Goal: Information Seeking & Learning: Learn about a topic

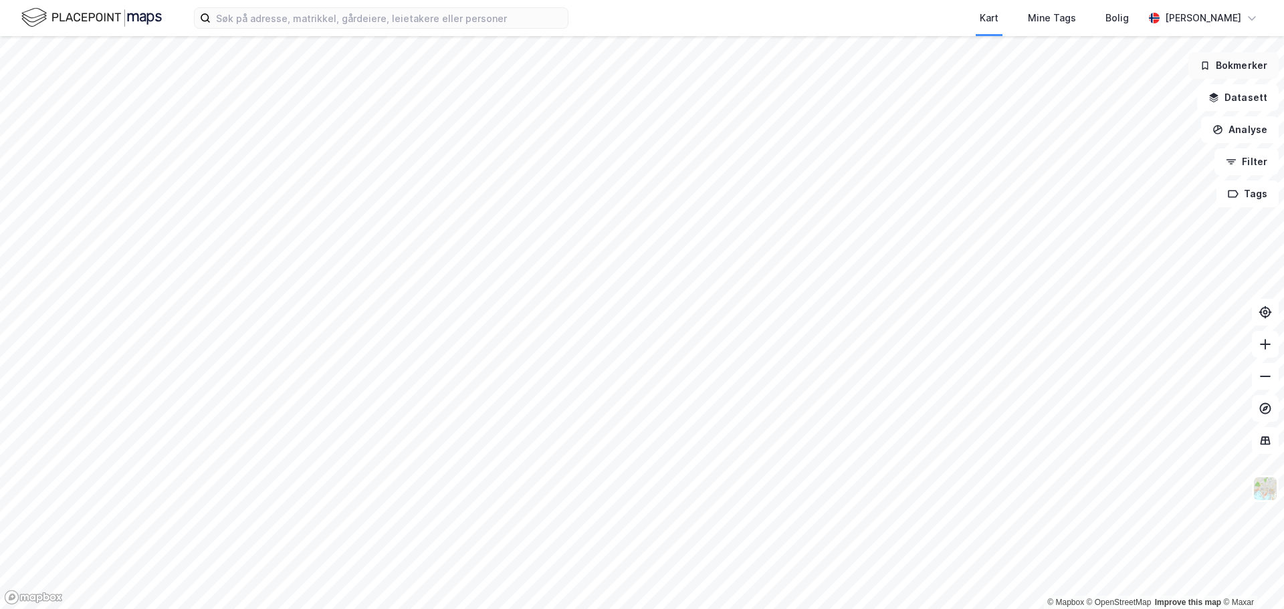
click at [1227, 74] on button "Bokmerker" at bounding box center [1233, 65] width 90 height 27
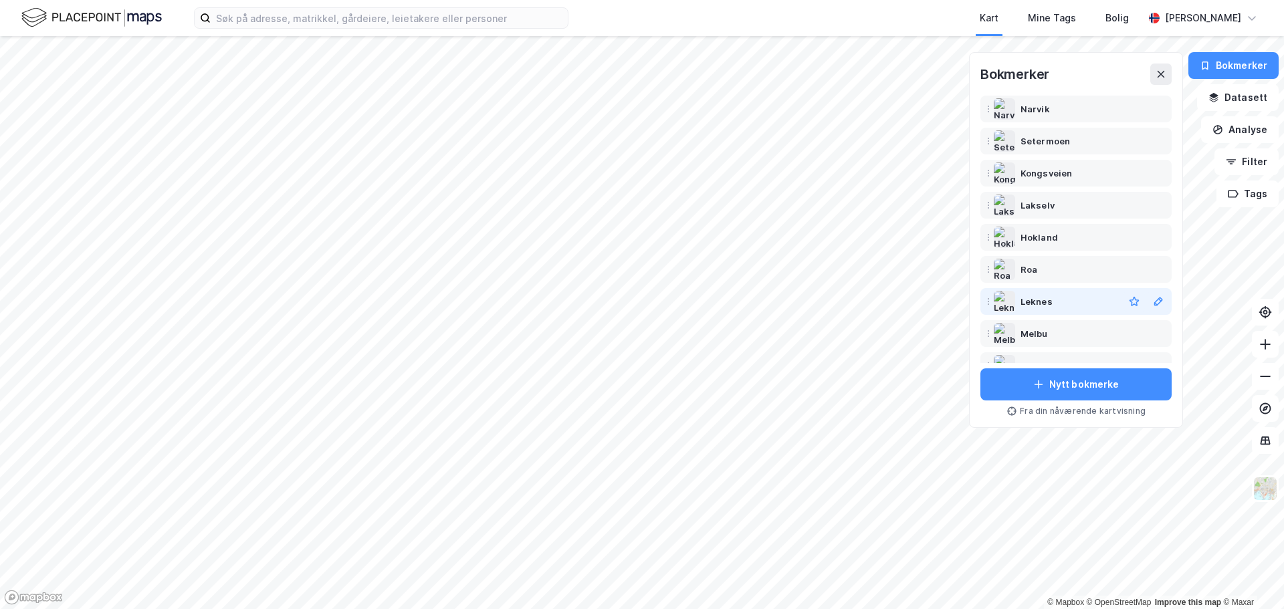
click at [1031, 304] on div "Leknes" at bounding box center [1037, 302] width 32 height 16
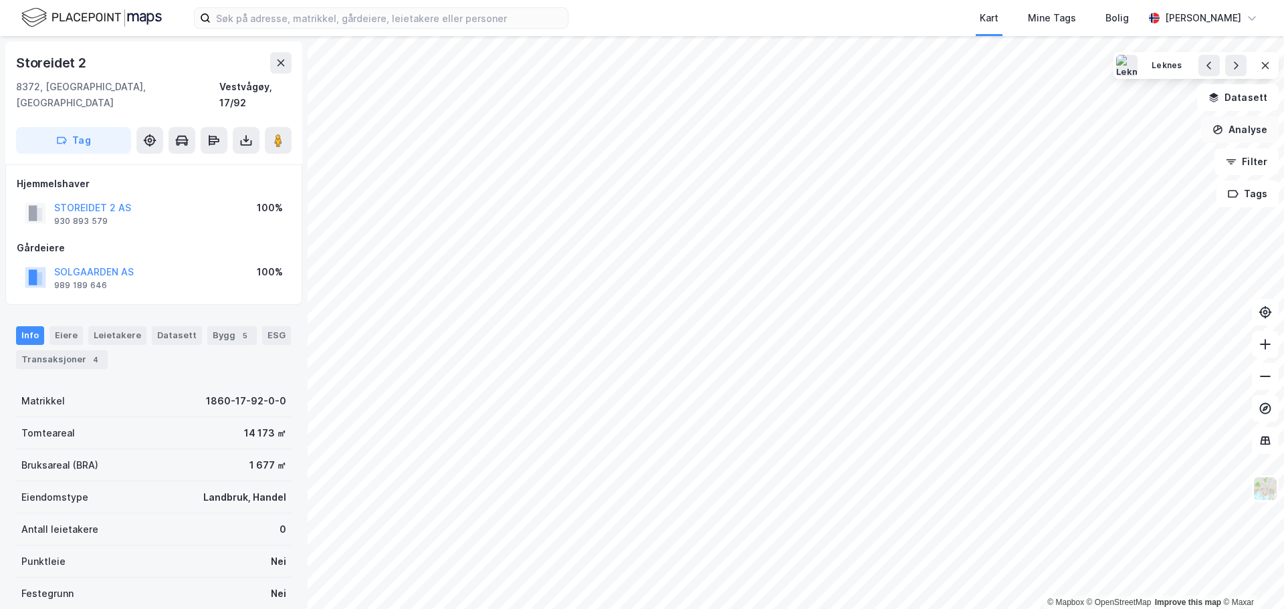
click at [1239, 135] on button "Analyse" at bounding box center [1240, 129] width 78 height 27
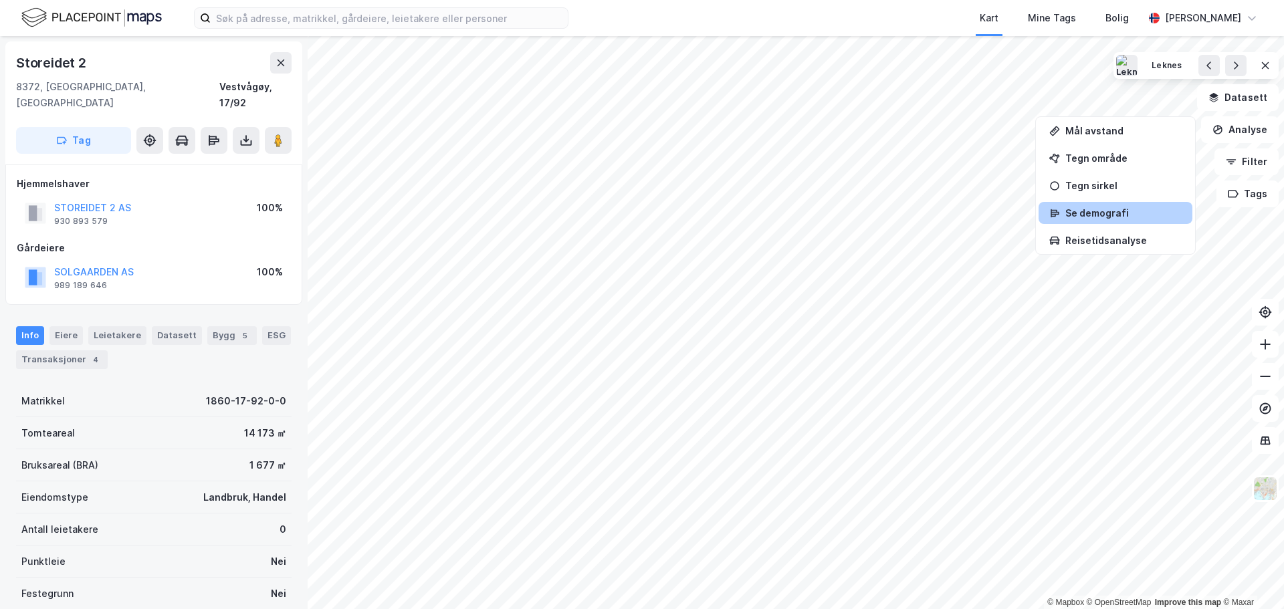
click at [1112, 215] on div "Se demografi" at bounding box center [1123, 212] width 116 height 11
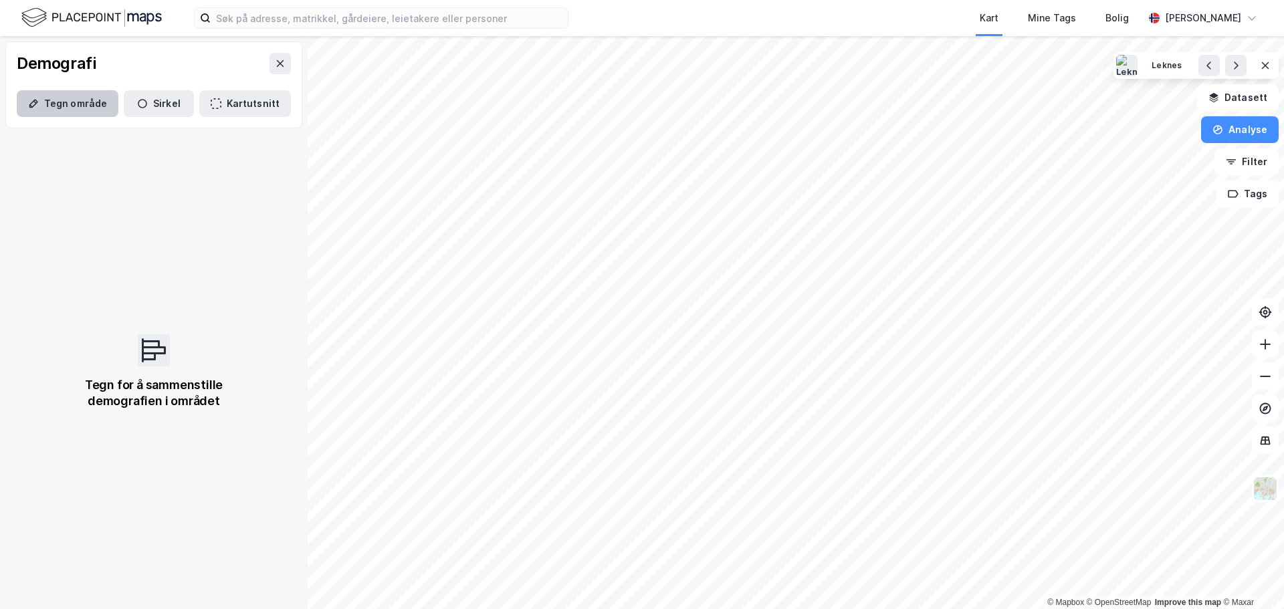
click at [74, 102] on button "Tegn område" at bounding box center [68, 103] width 102 height 27
click at [67, 103] on button "Tegn område" at bounding box center [68, 103] width 102 height 27
click at [143, 108] on icon "button" at bounding box center [142, 103] width 11 height 11
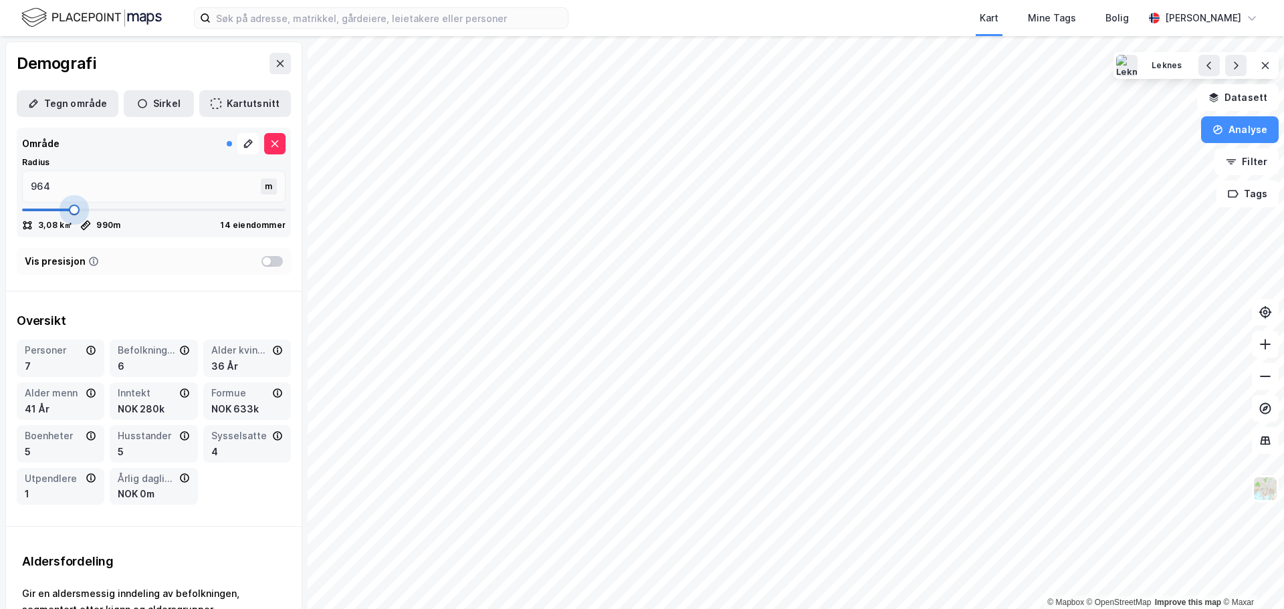
type input "990"
type input "1056"
type input "1162"
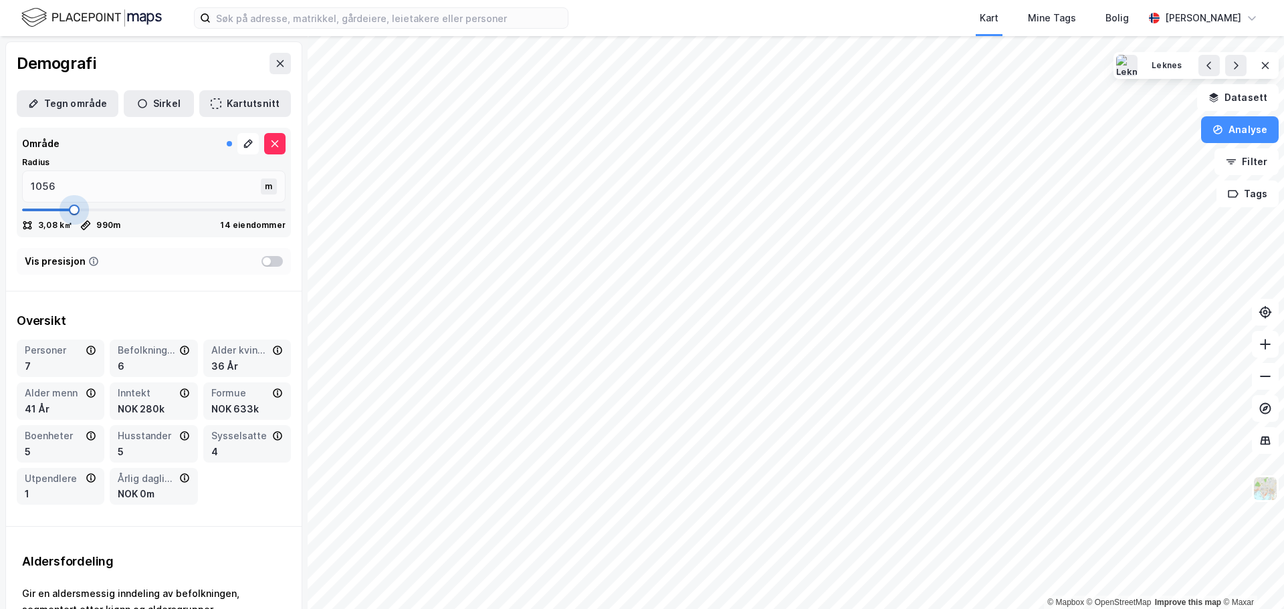
type input "1162"
type input "1267"
type input "1439"
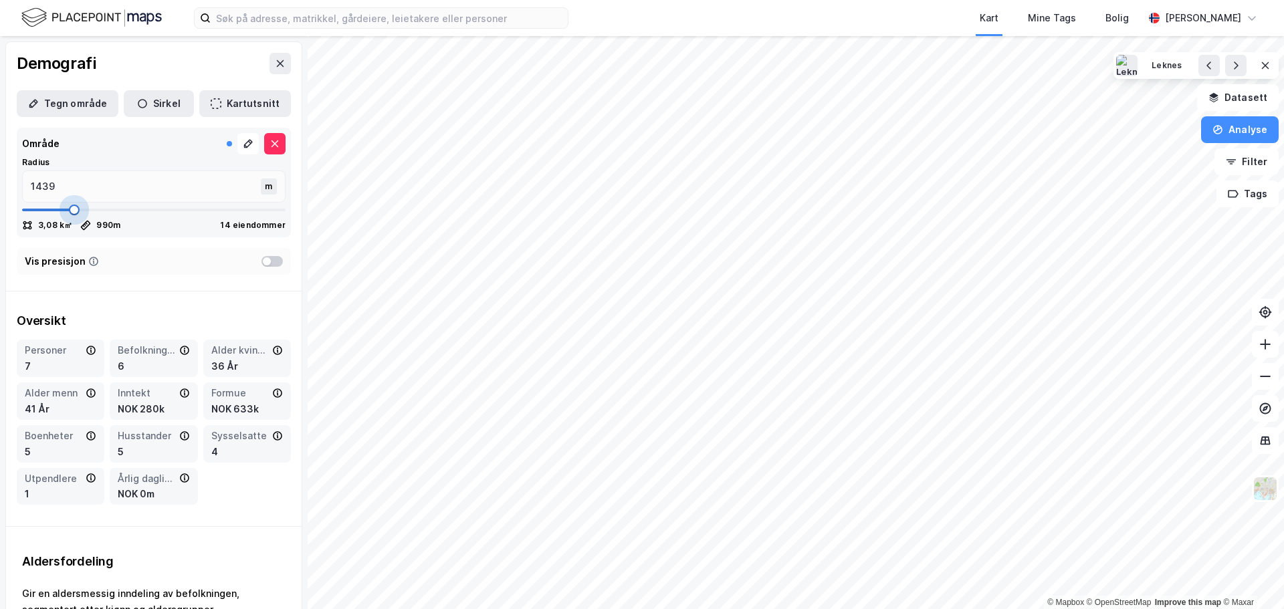
type input "1584"
type input "1689"
type input "1861"
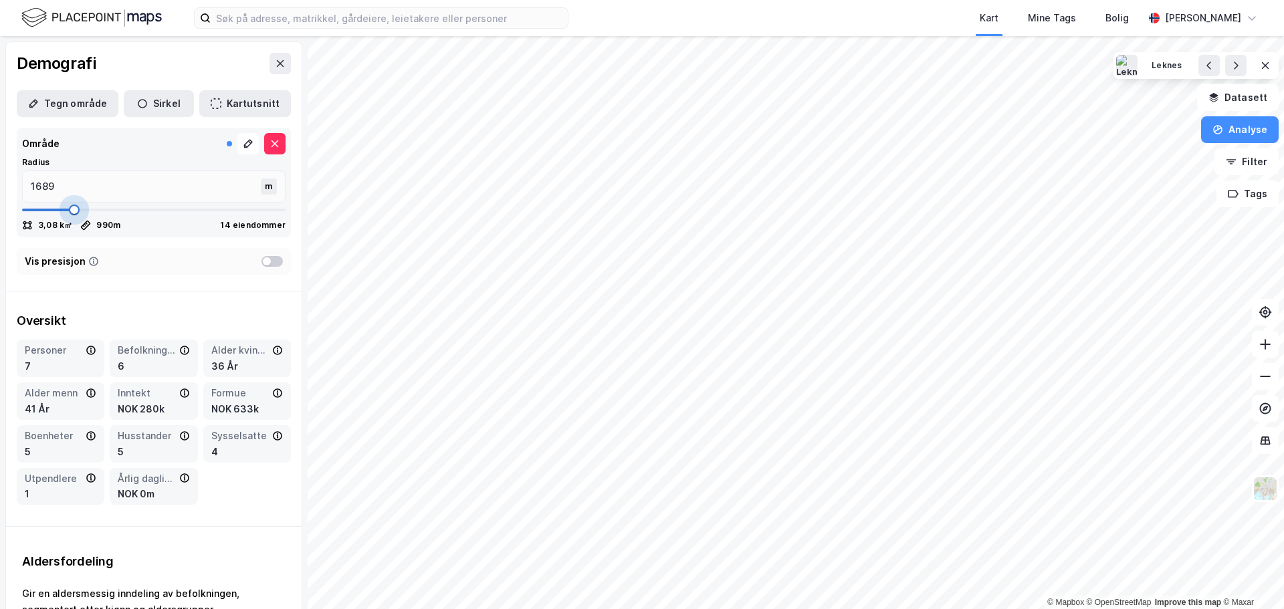
type input "1861"
type input "2019"
type input "2111"
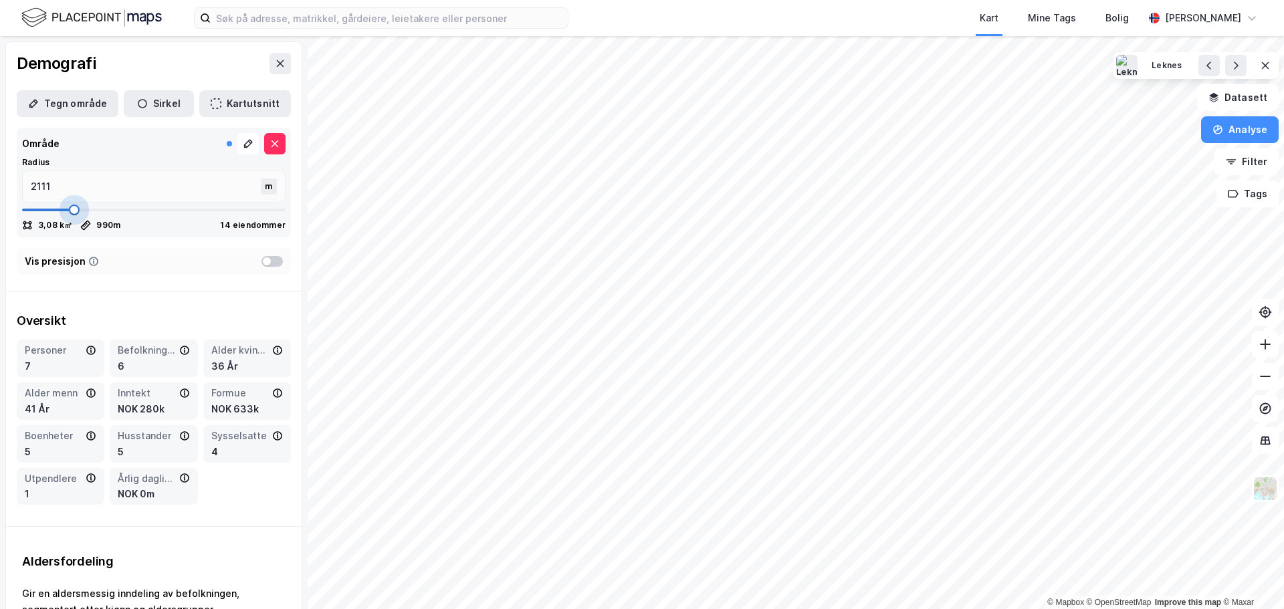
type input "2217"
type input "2270"
type input "2283"
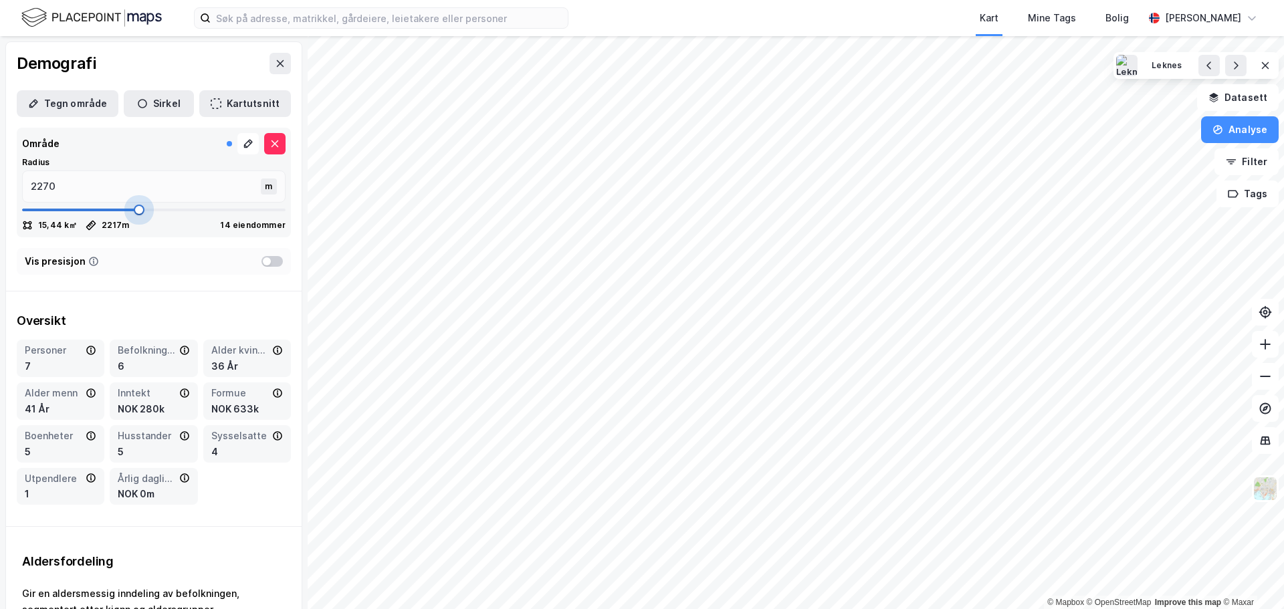
type input "2283"
type input "2309"
type input "2322"
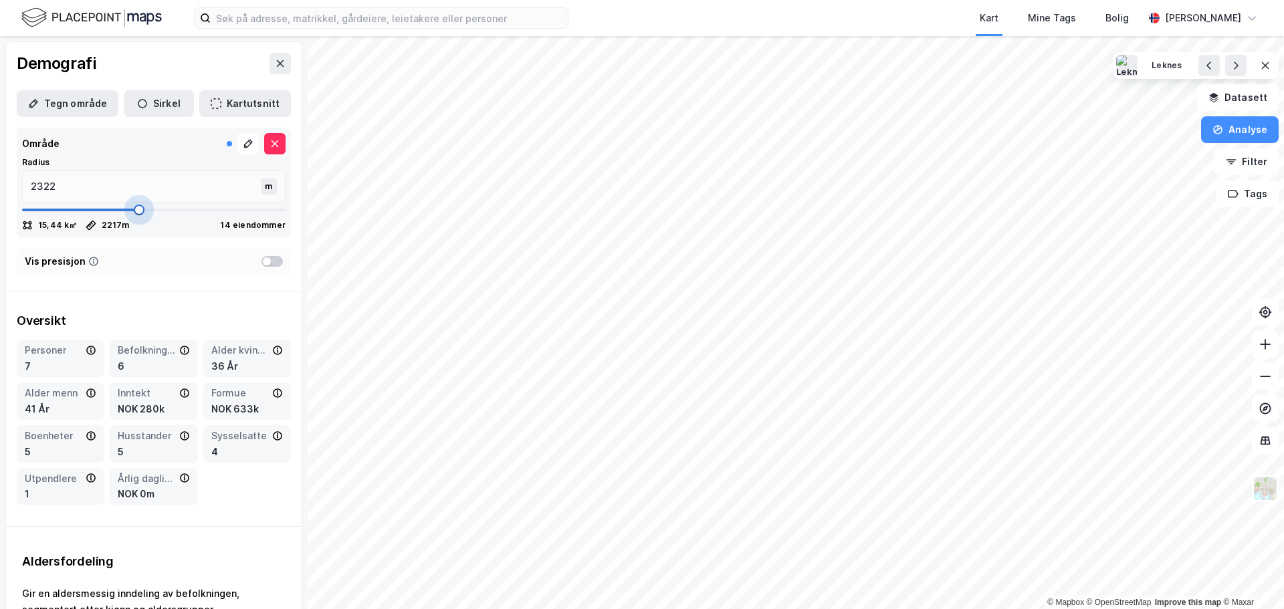
type input "2336"
type input "2349"
type input "2362"
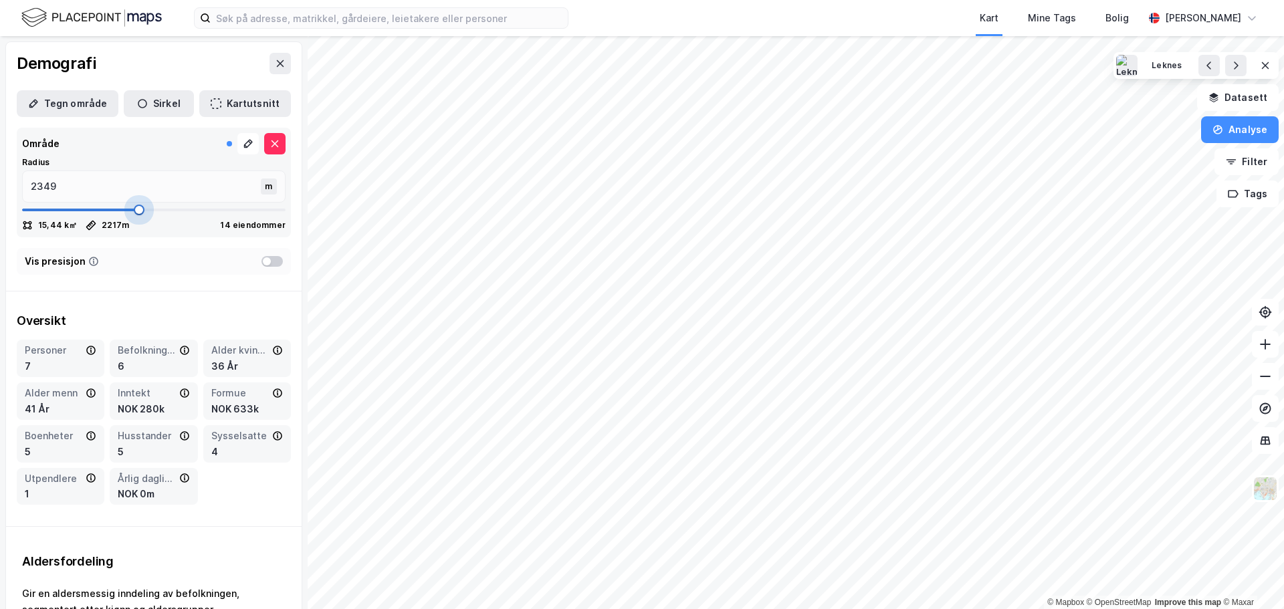
type input "2362"
type input "2375"
type input "2388"
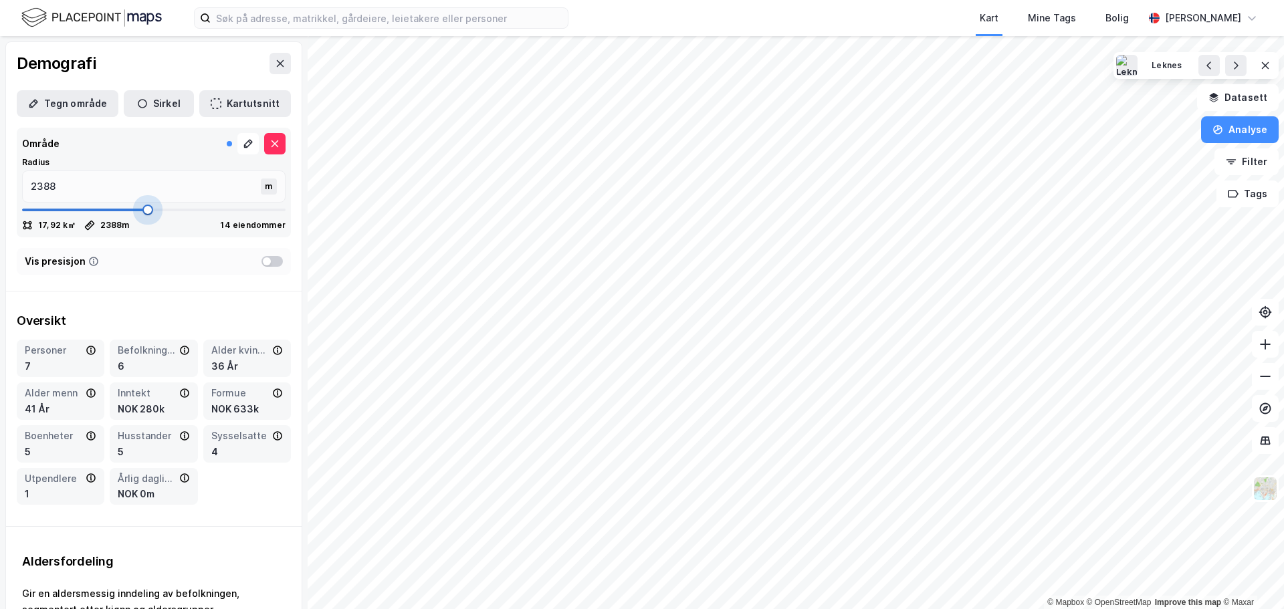
type input "2428"
type input "2441"
type input "2468"
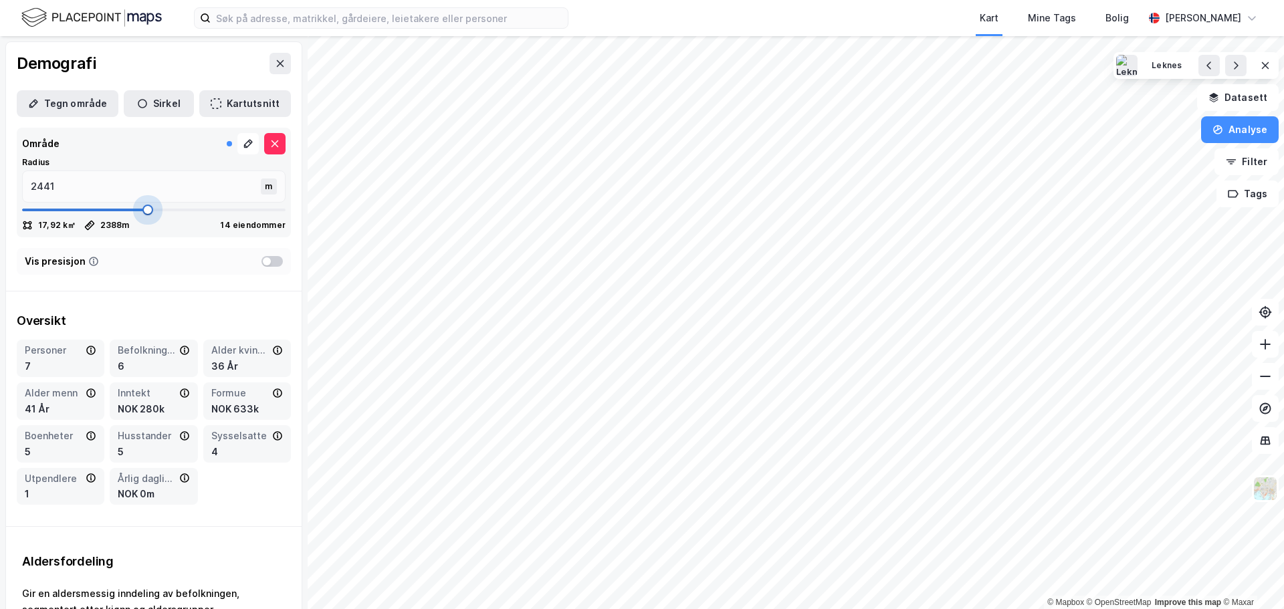
type input "2468"
type input "2507"
type input "2520"
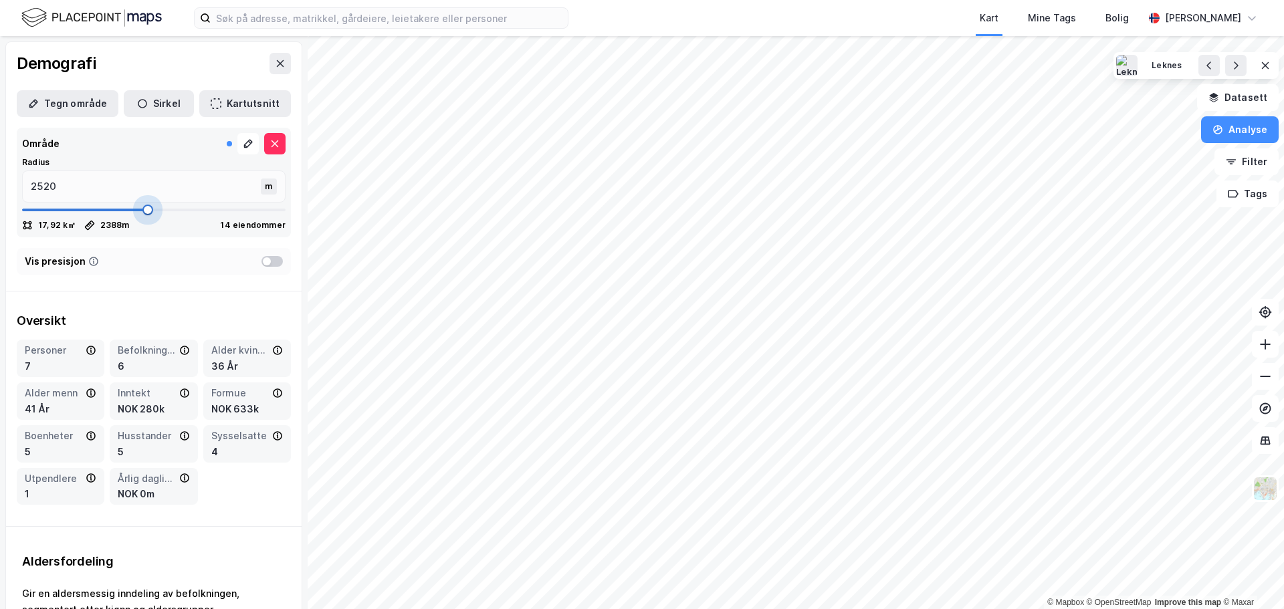
type input "2560"
type input "2573"
type input "2599"
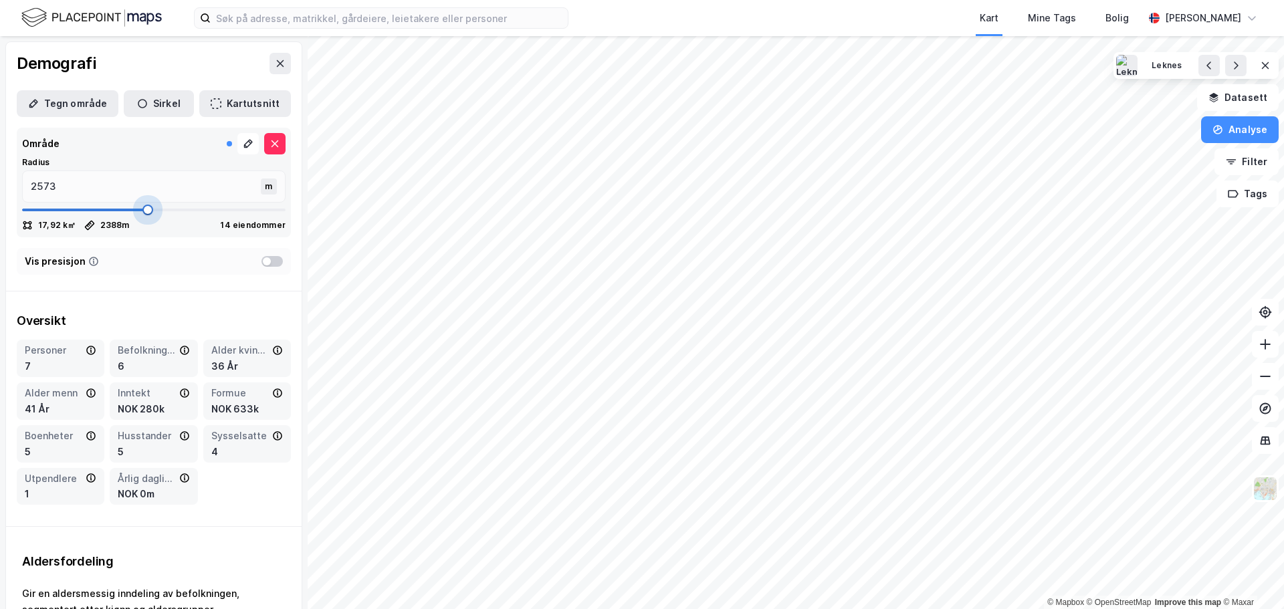
type input "2599"
type input "2613"
type input "2626"
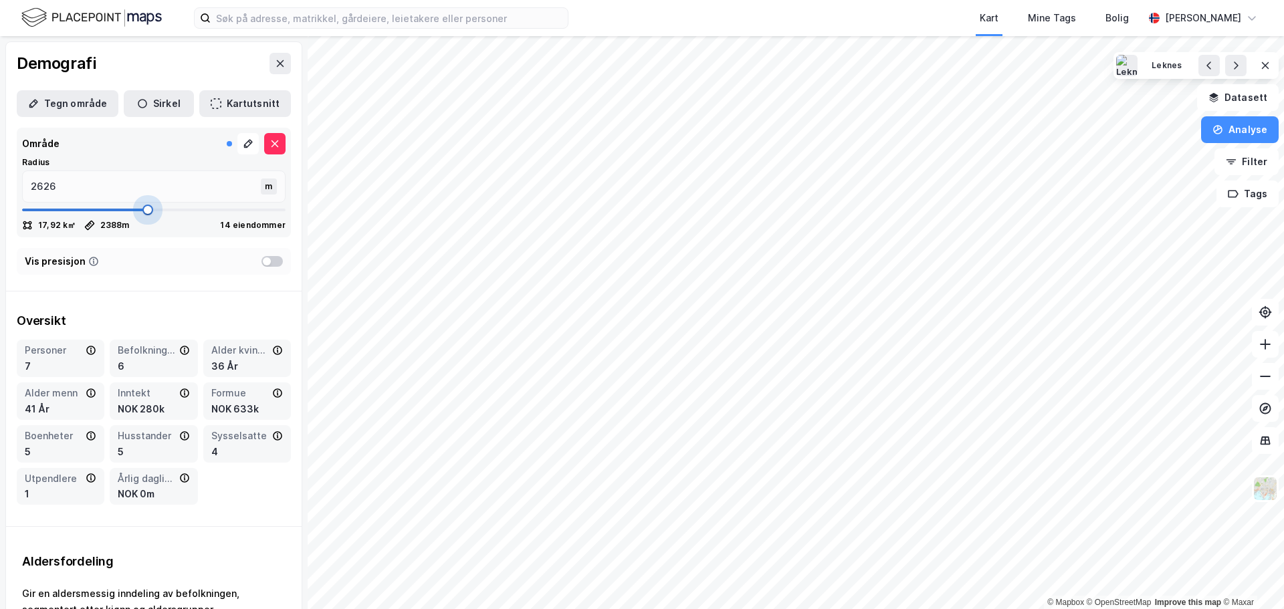
type input "2639"
type input "2665"
type input "2679"
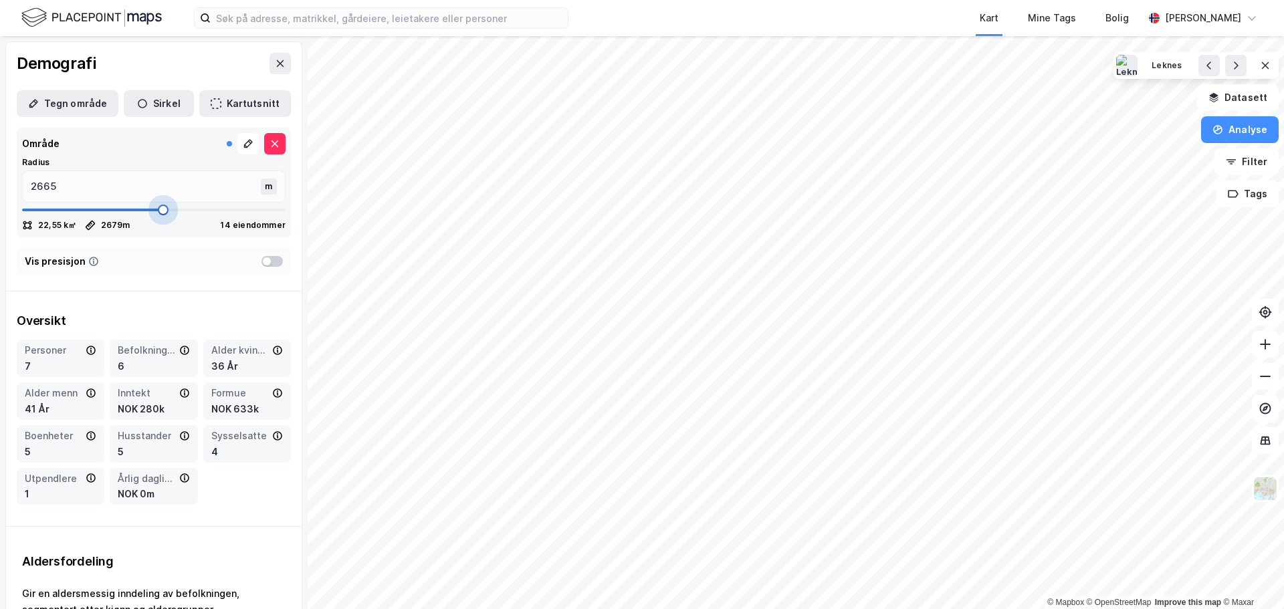
type input "2679"
type input "2731"
type input "2784"
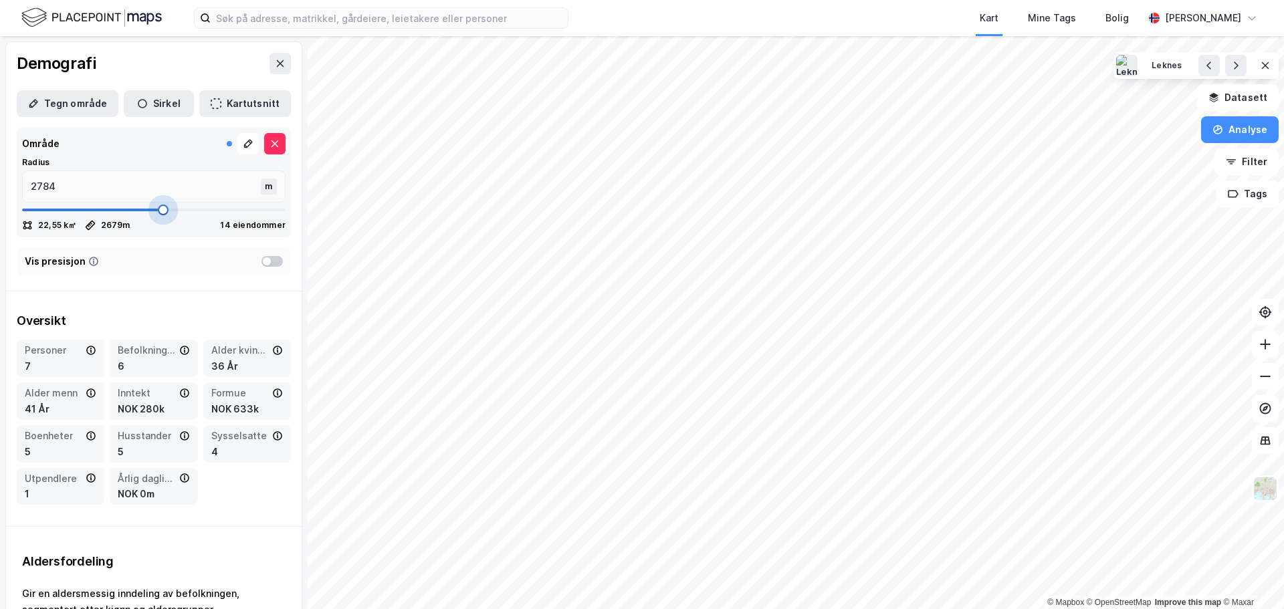
type input "2890"
type input "2942"
type input "3087"
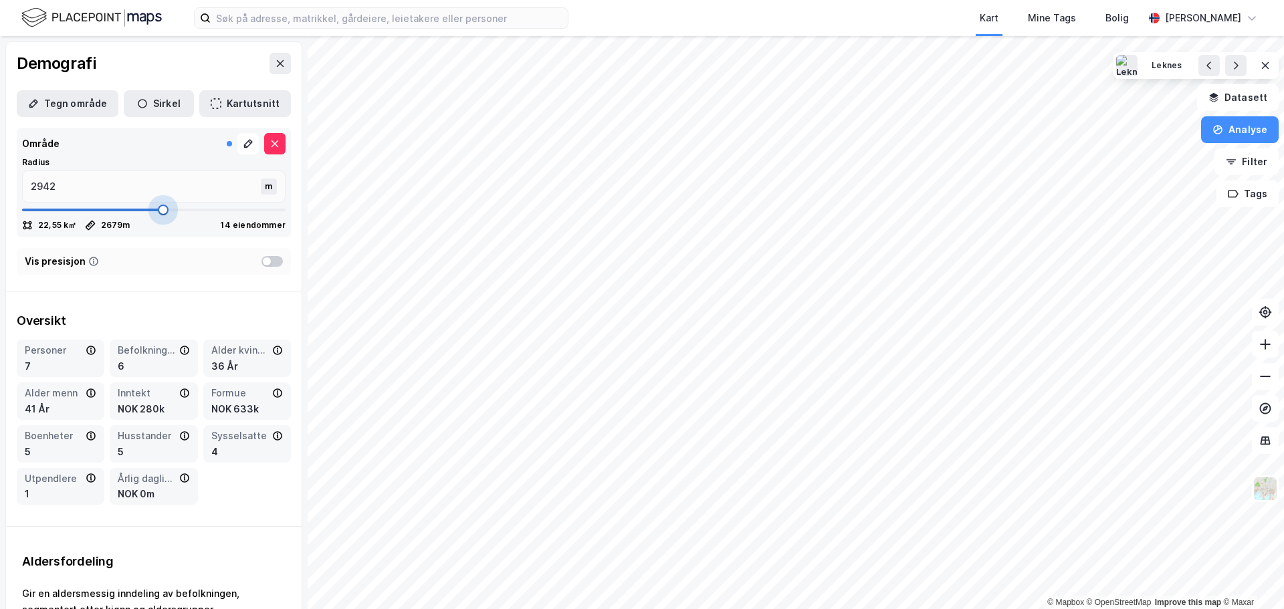
type input "3087"
type input "3180"
type input "3246"
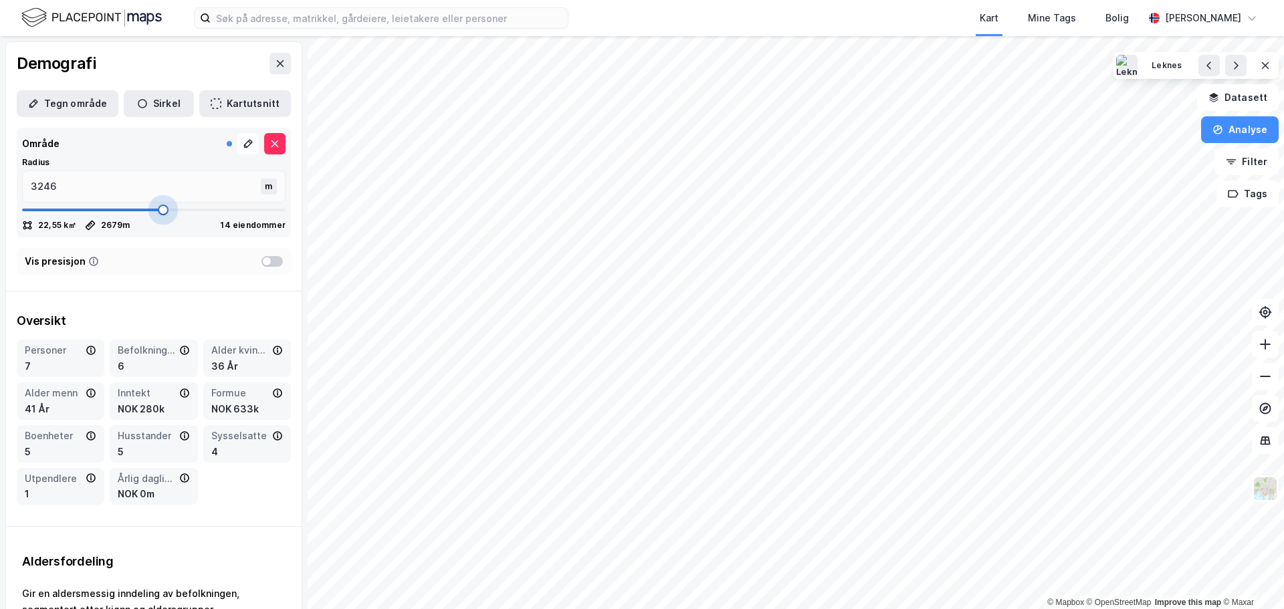
type input "3325"
type input "3483"
type input "3681"
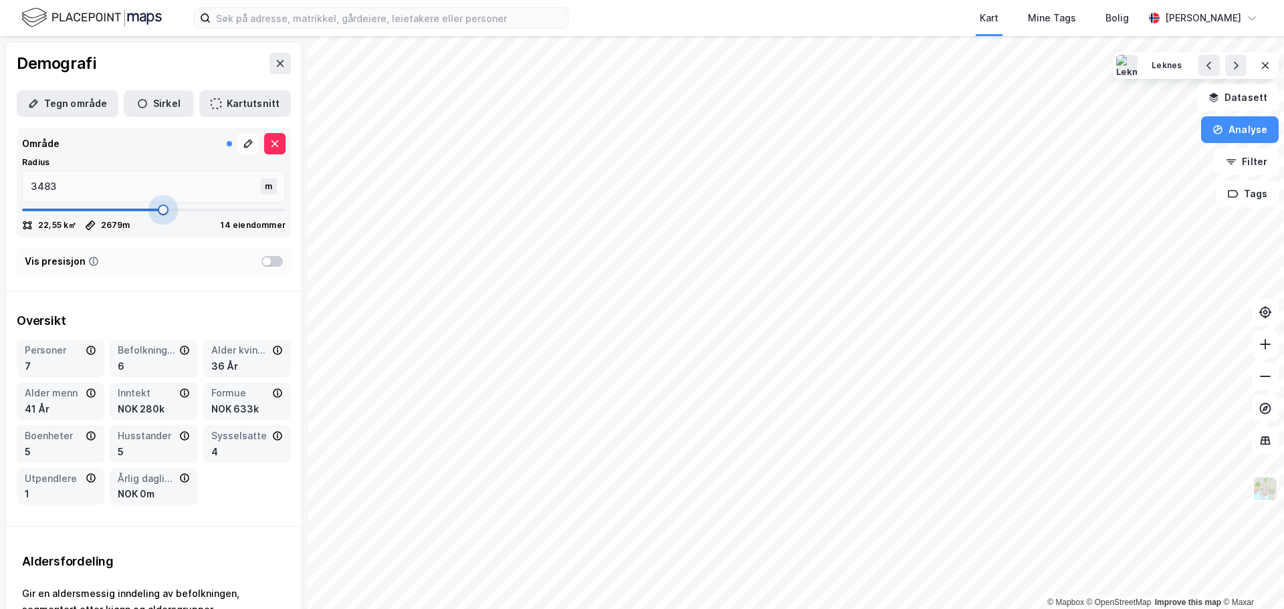
type input "3681"
type input "4037"
type input "4301"
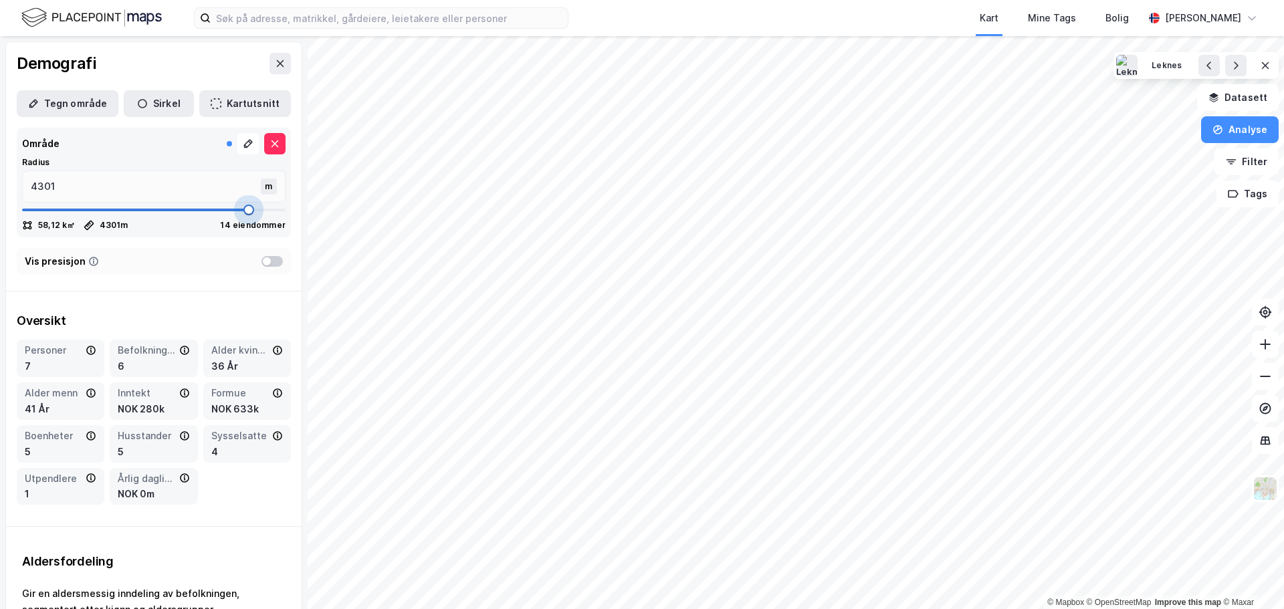
type input "4710"
type input "5000"
drag, startPoint x: 72, startPoint y: 206, endPoint x: 306, endPoint y: 229, distance: 234.5
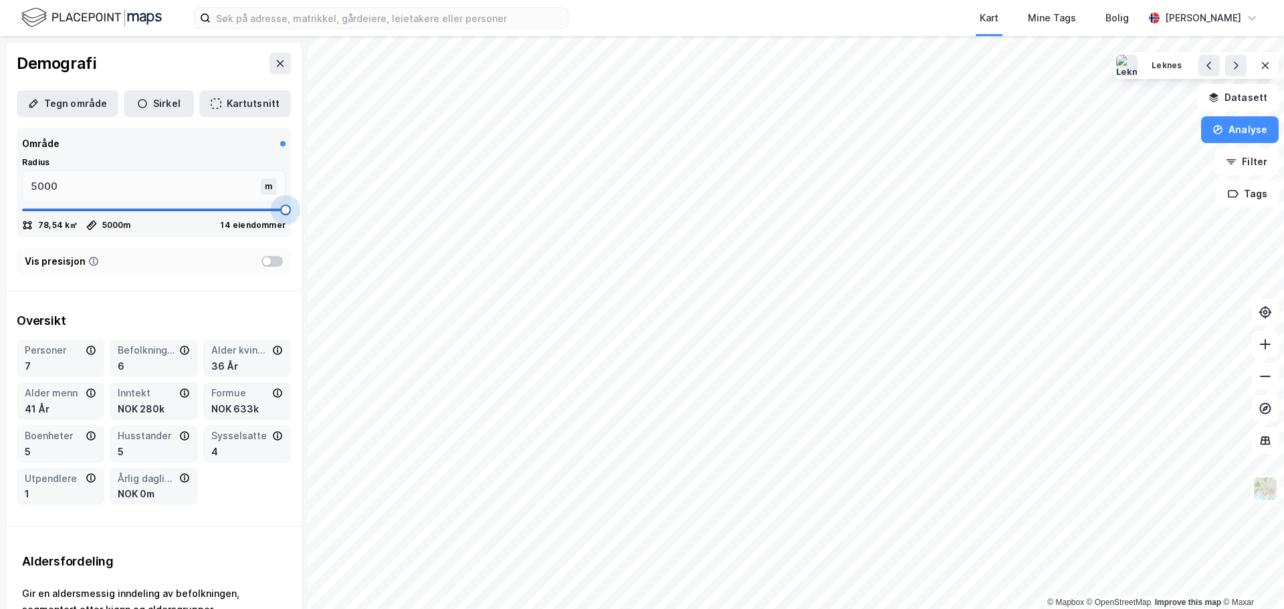
click at [306, 229] on div "Demografi Tegn område [PERSON_NAME] Kartutsnitt Område Radius 5000 m 78,54 k㎡ 5…" at bounding box center [154, 322] width 308 height 573
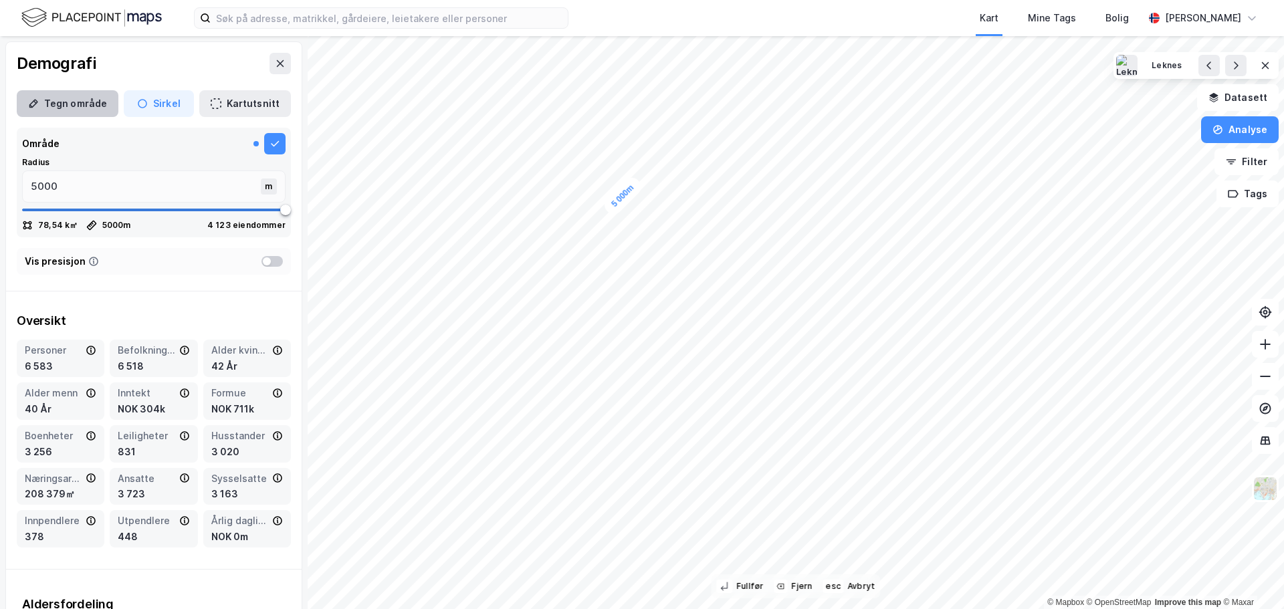
click at [63, 108] on button "Tegn område" at bounding box center [68, 103] width 102 height 27
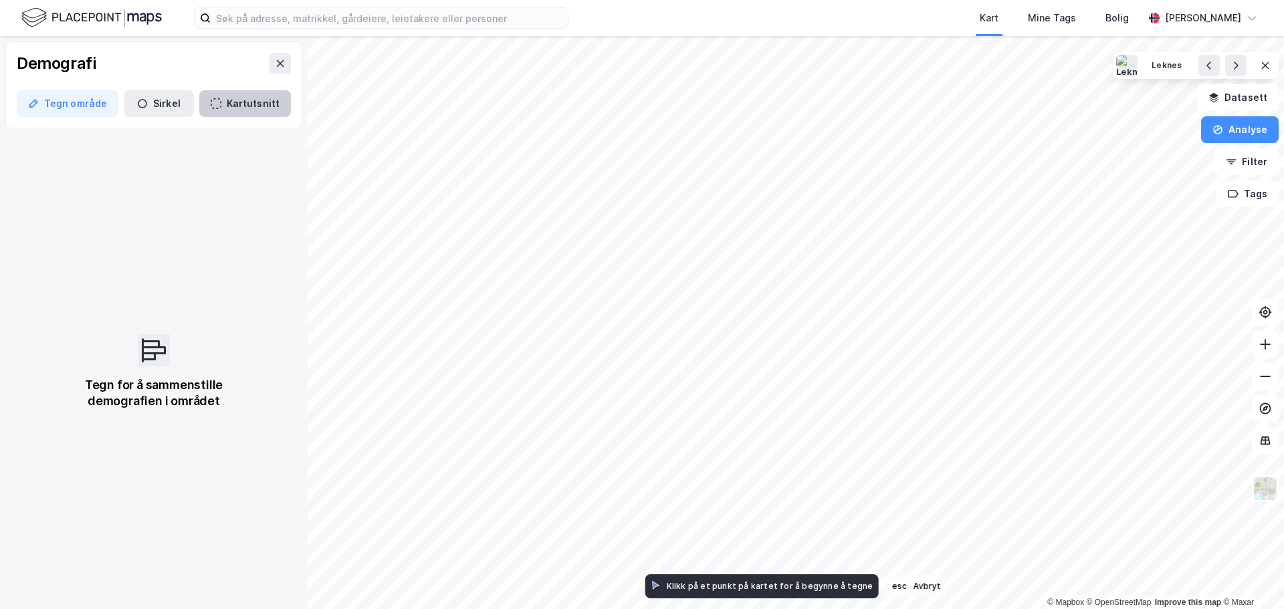
click at [225, 106] on button "Kartutsnitt" at bounding box center [245, 103] width 92 height 27
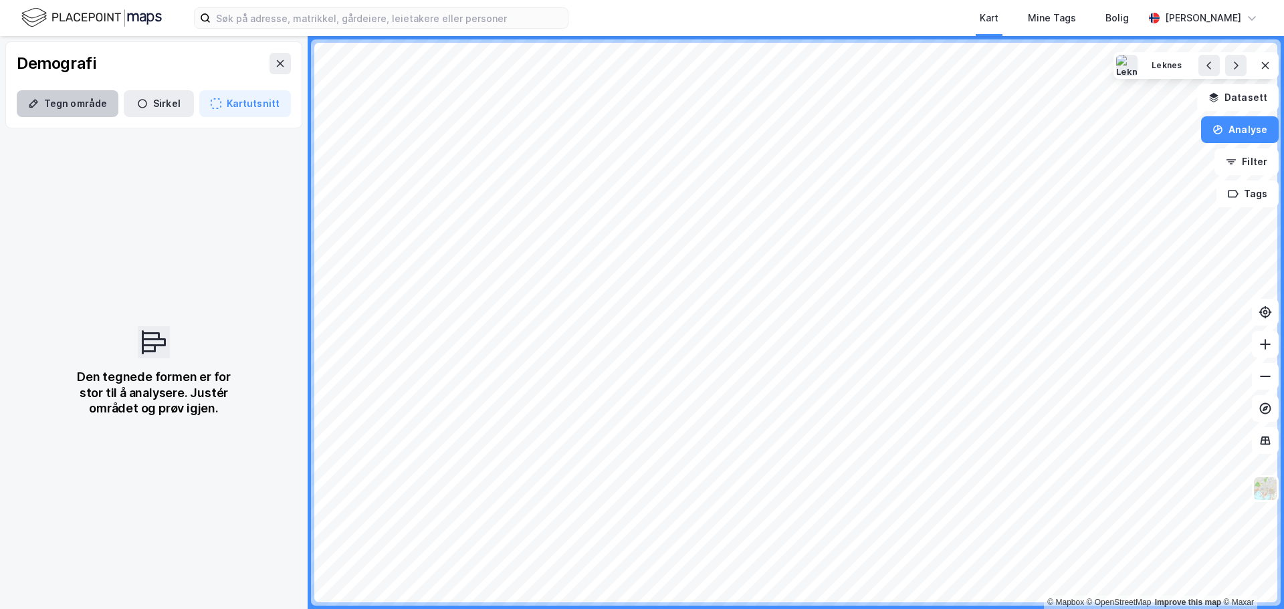
click at [69, 106] on button "Tegn område" at bounding box center [68, 103] width 102 height 27
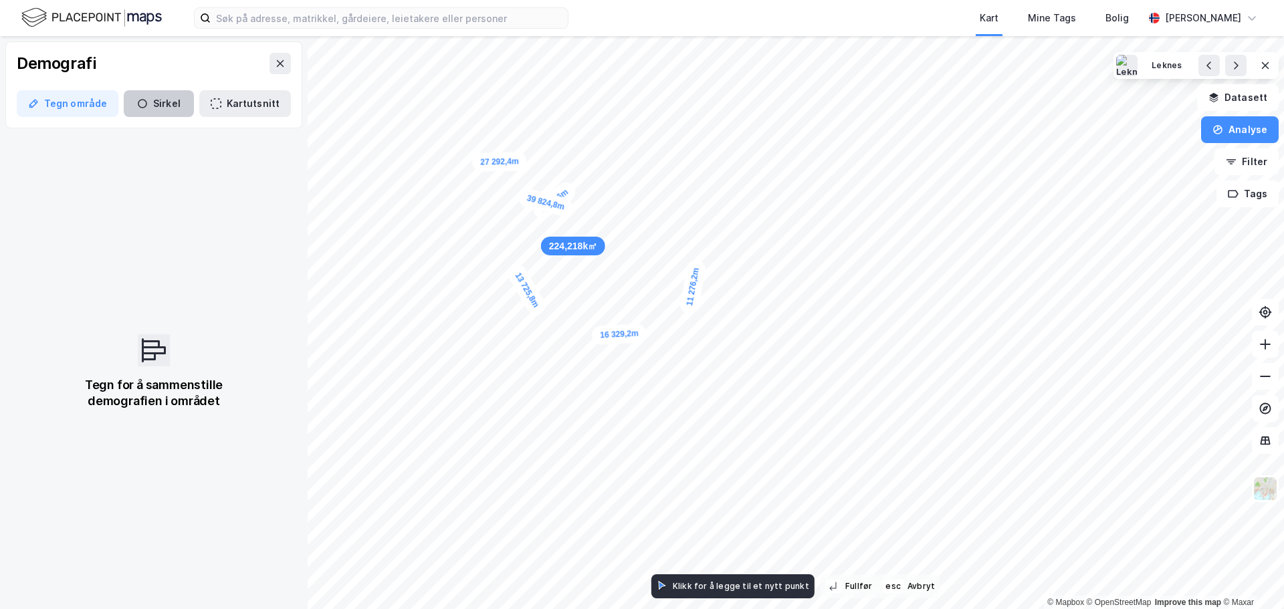
click at [152, 99] on button "Sirkel" at bounding box center [159, 103] width 70 height 27
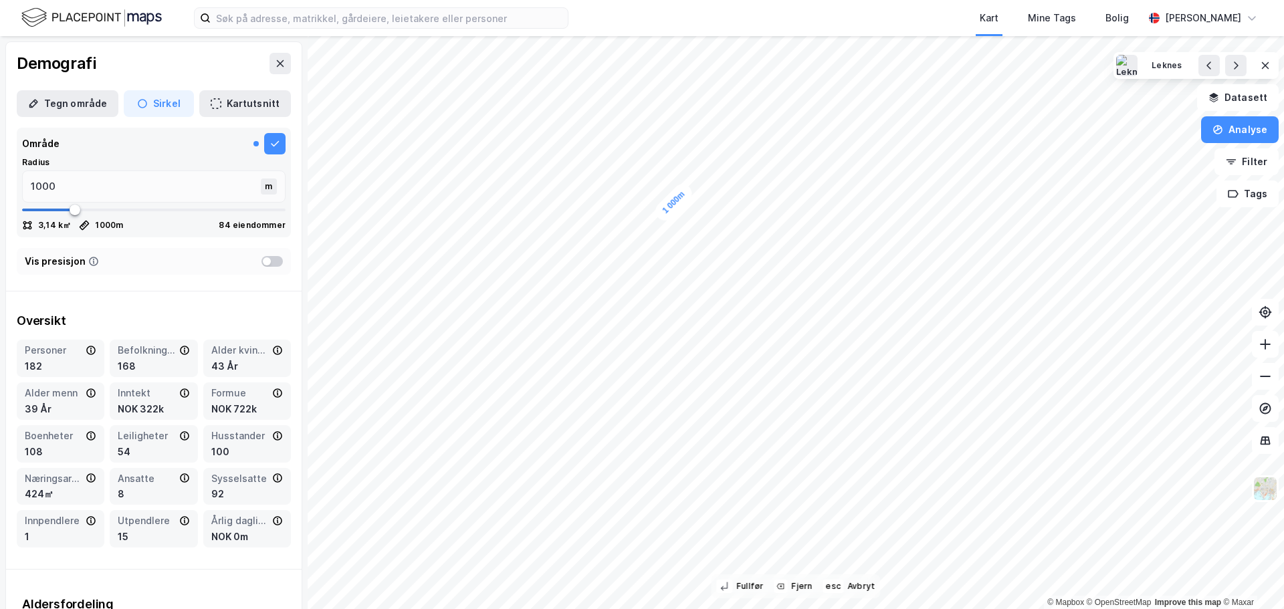
drag, startPoint x: 677, startPoint y: 200, endPoint x: 661, endPoint y: 219, distance: 25.2
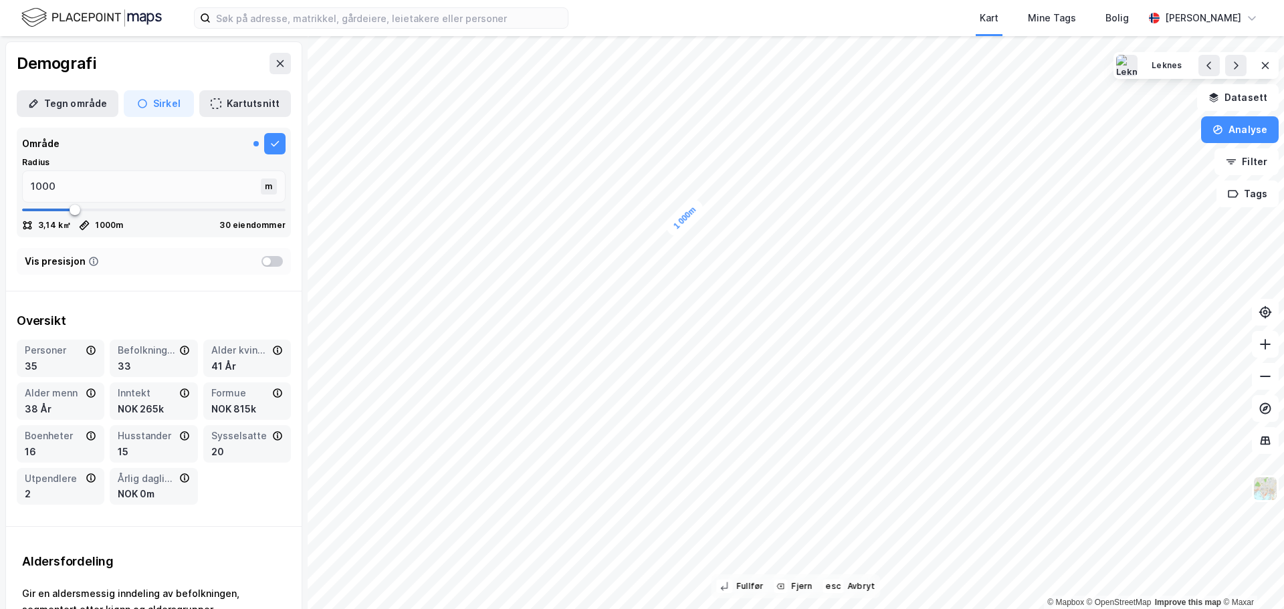
drag, startPoint x: 695, startPoint y: 232, endPoint x: 695, endPoint y: 241, distance: 8.7
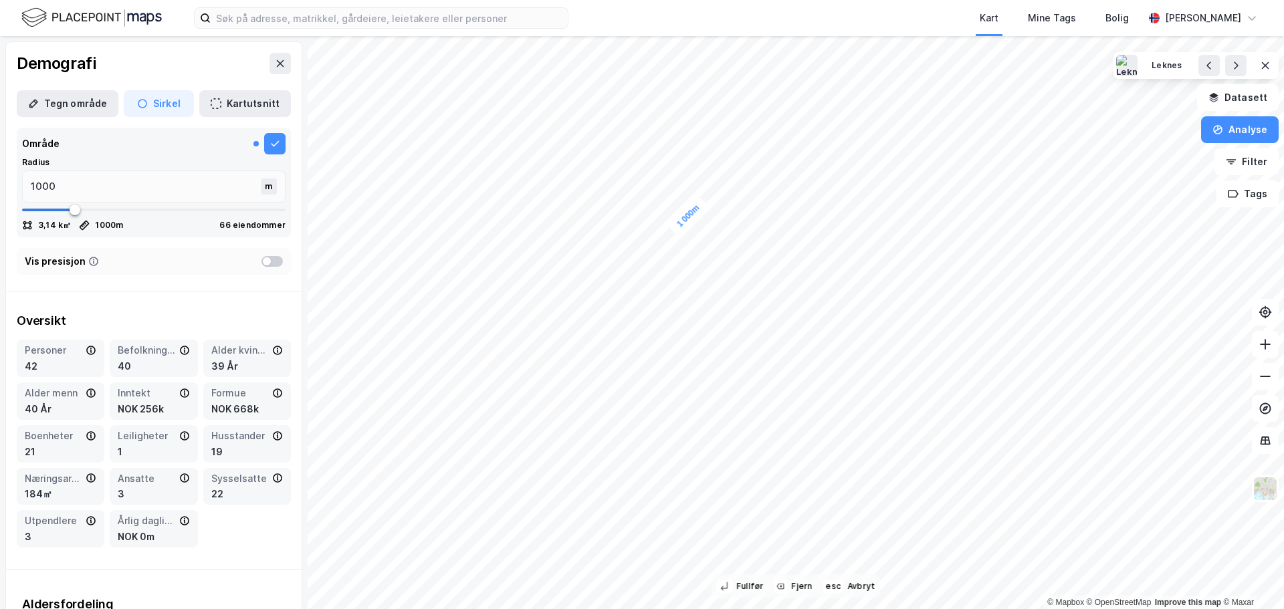
drag, startPoint x: 691, startPoint y: 252, endPoint x: 692, endPoint y: 229, distance: 22.8
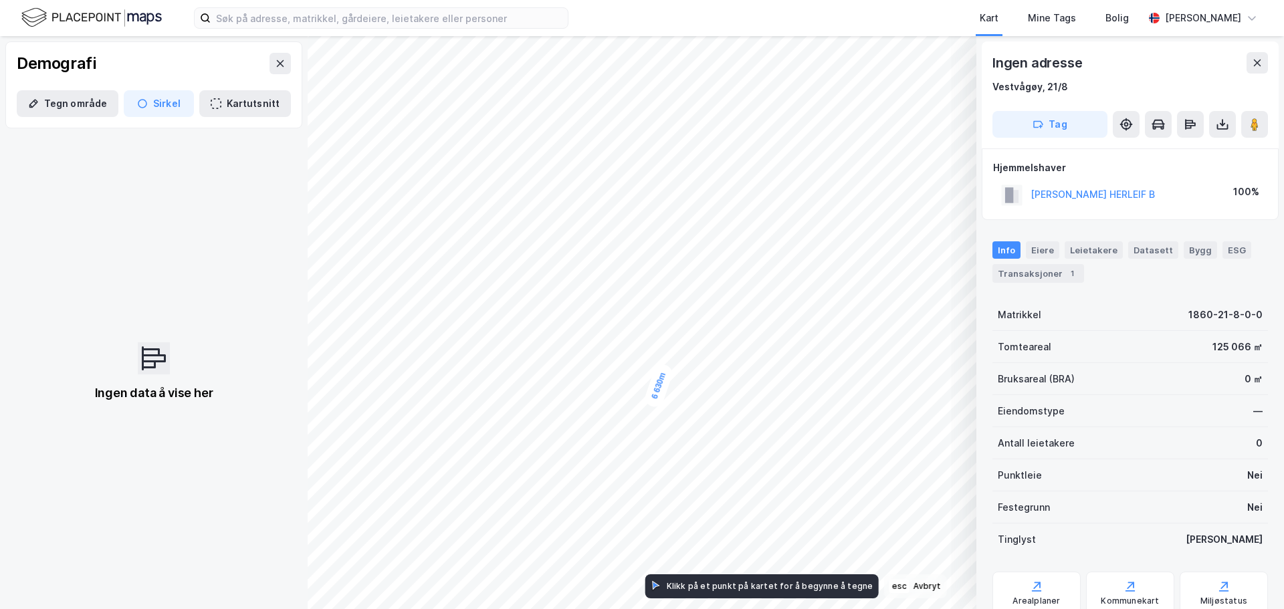
click at [556, 609] on html "Kart Mine Tags [PERSON_NAME] [PERSON_NAME] 6 630m © Mapbox © OpenStreetMap Impr…" at bounding box center [642, 304] width 1284 height 609
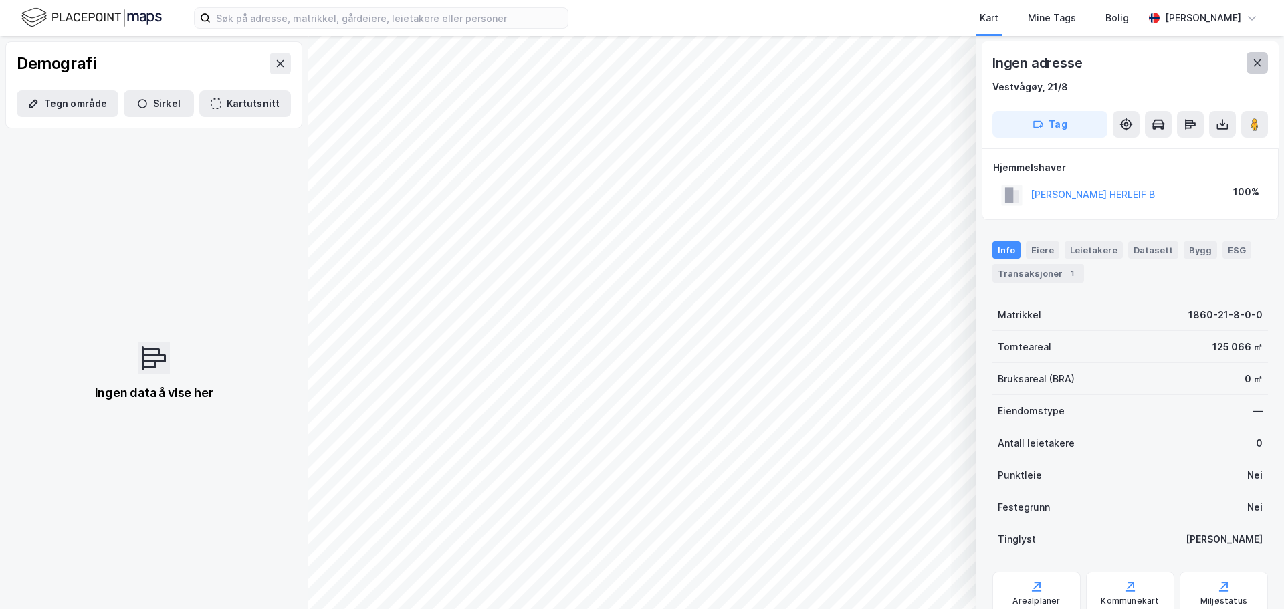
click at [1263, 68] on button at bounding box center [1257, 62] width 21 height 21
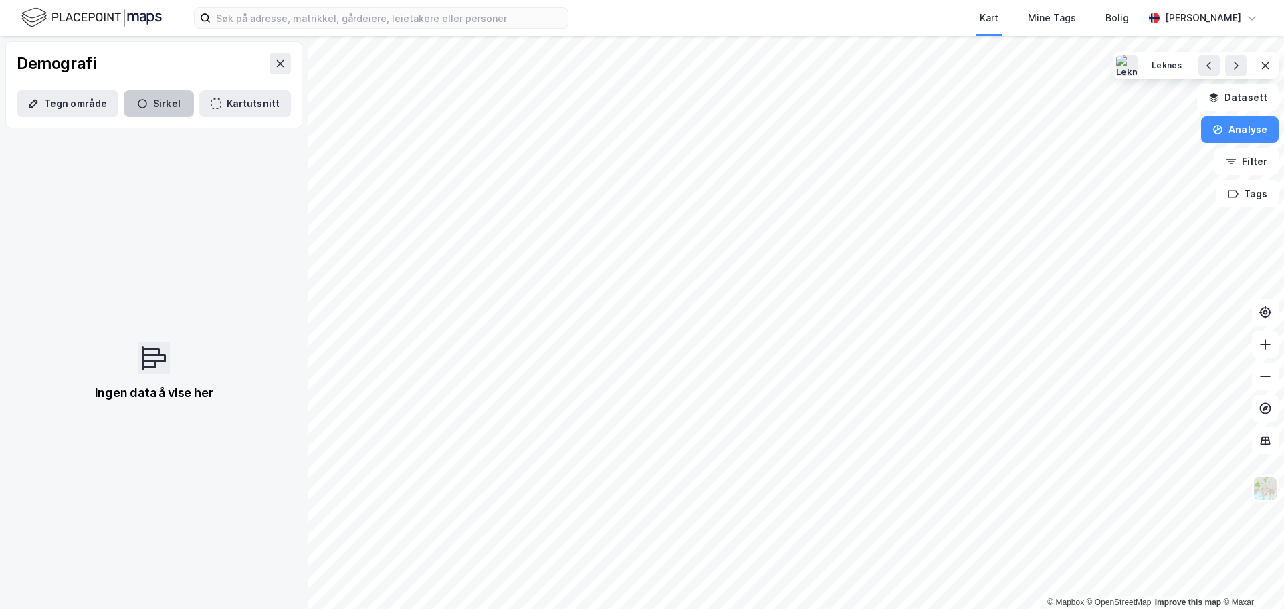
click at [143, 105] on icon "button" at bounding box center [142, 103] width 11 height 11
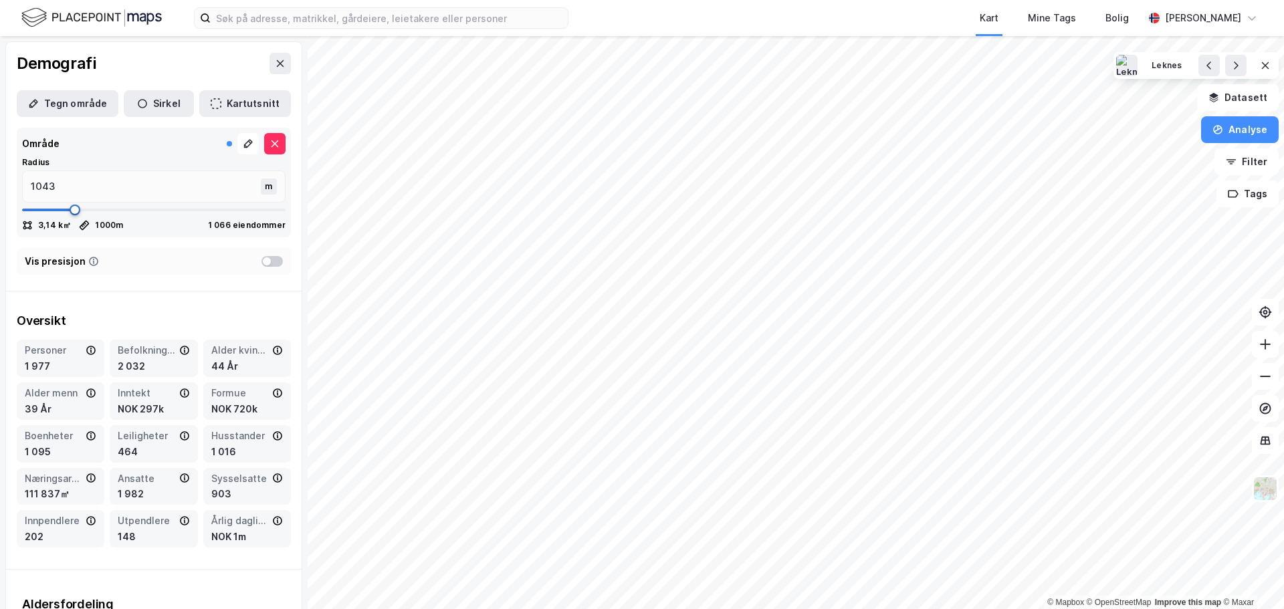
type input "1056"
type input "1069"
type input "1083"
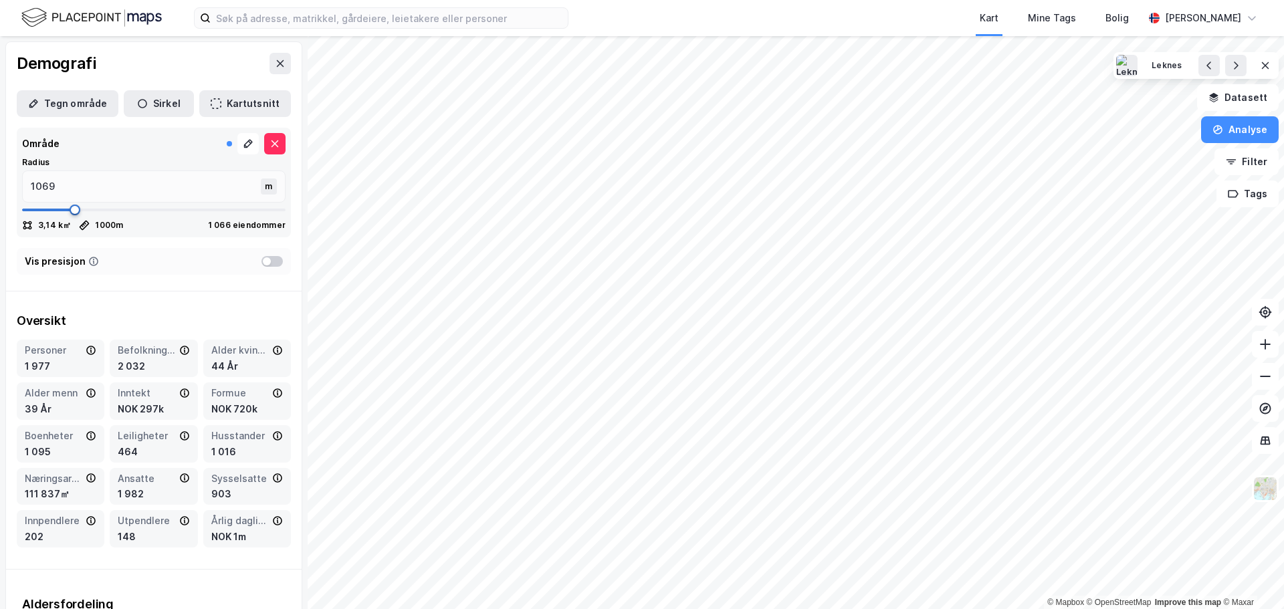
type input "1083"
type input "1096"
type input "1109"
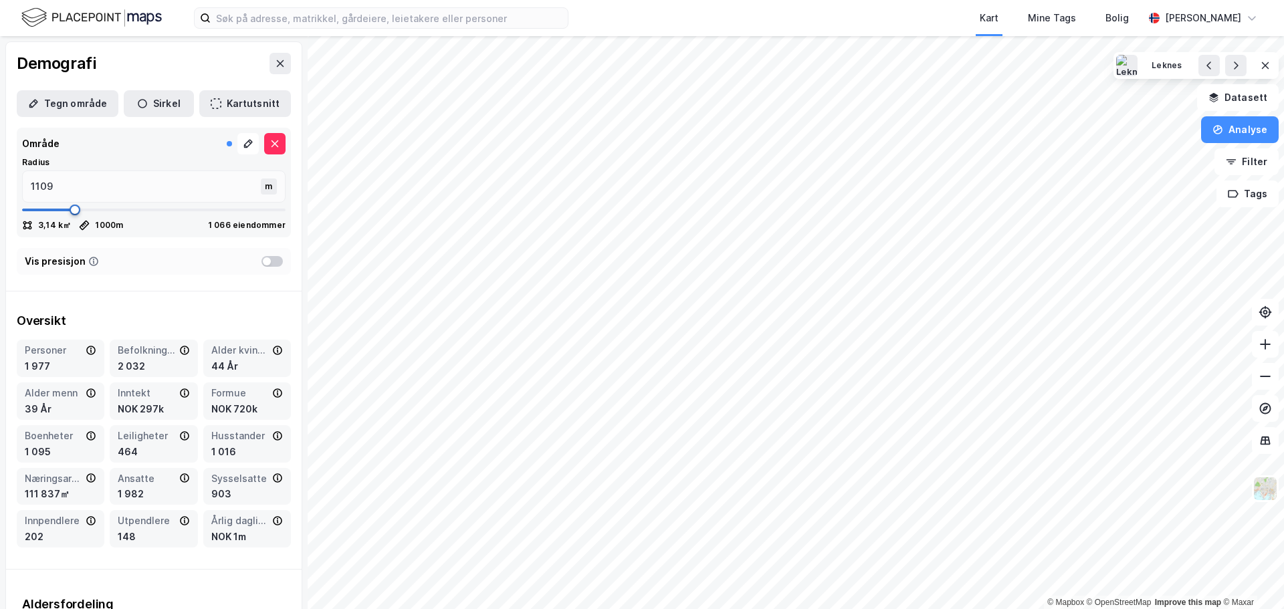
type input "1122"
type input "1135"
type input "1149"
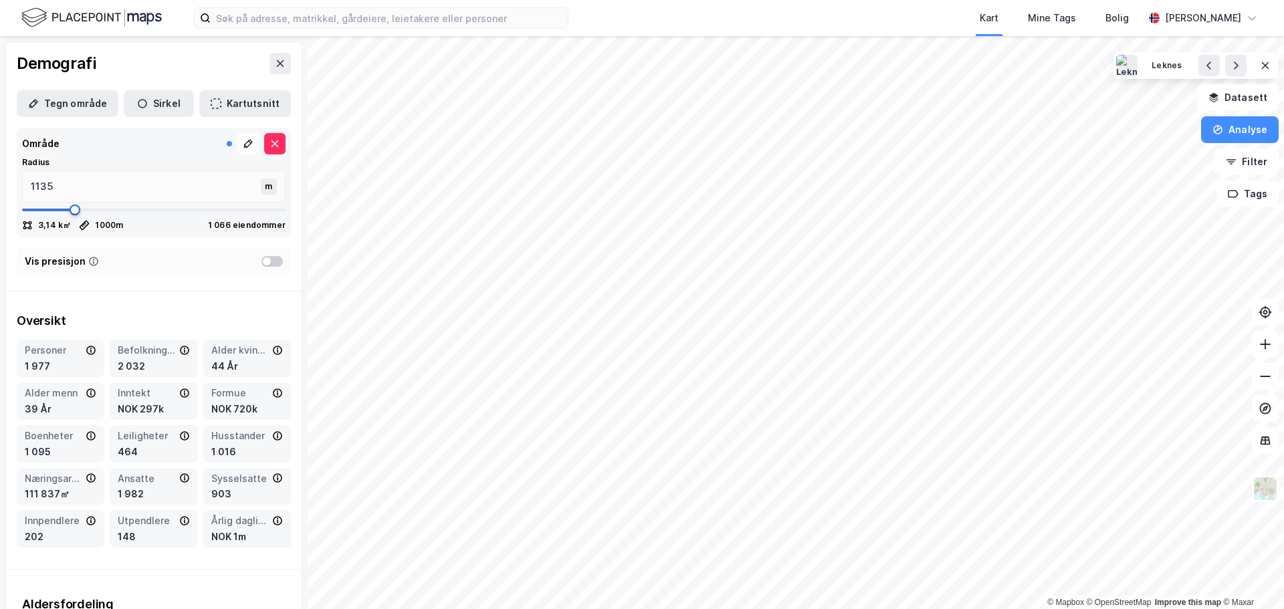
type input "1149"
type input "1175"
type input "1188"
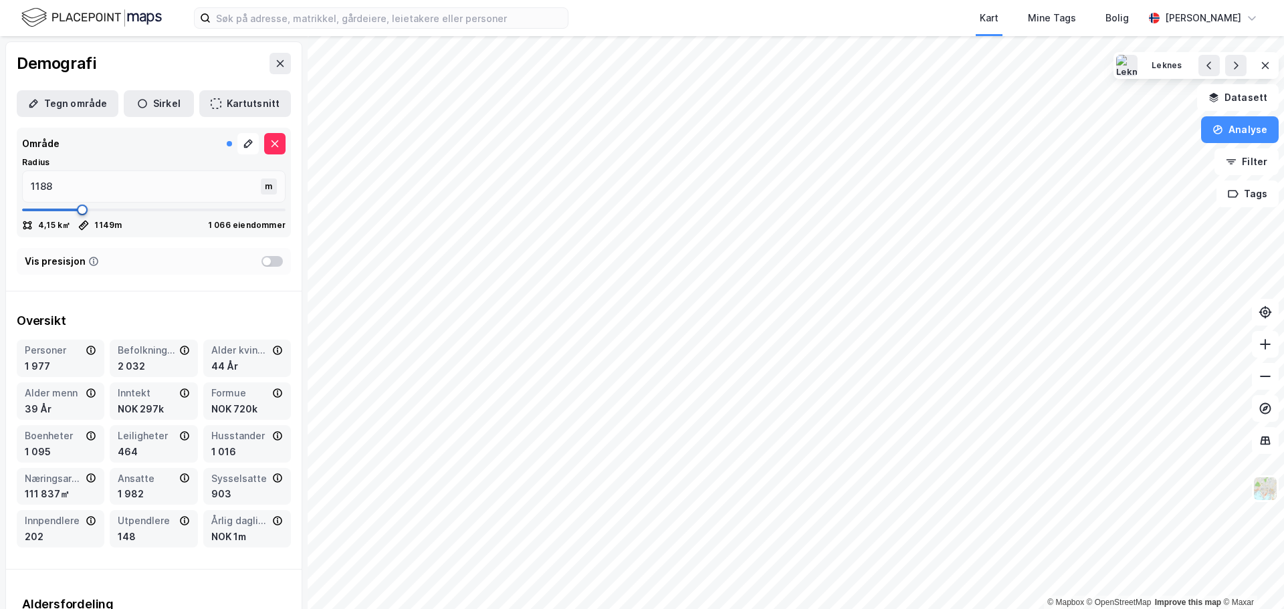
type input "1201"
type input "1214"
type input "1228"
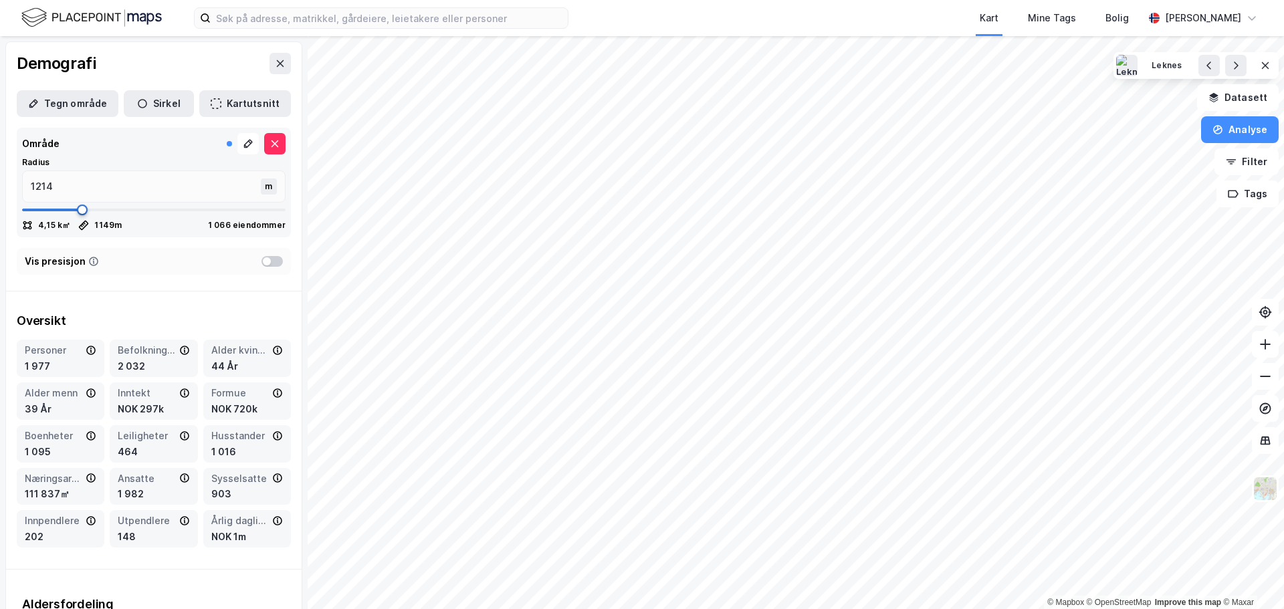
type input "1228"
type input "1254"
type input "1267"
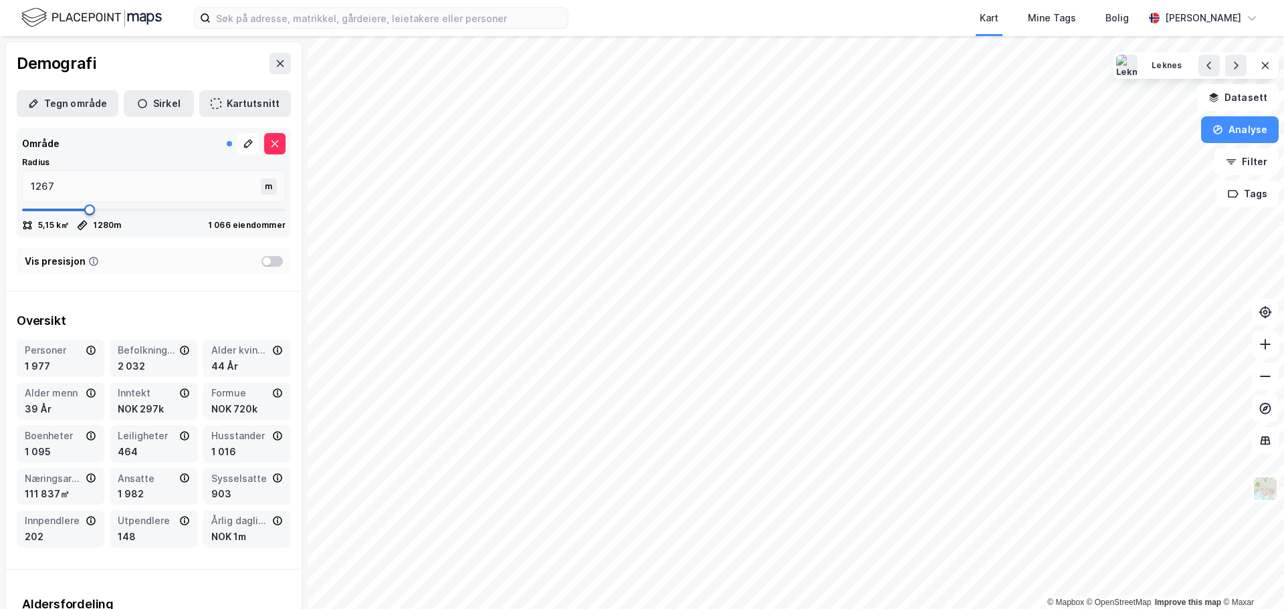
type input "1280"
type input "1307"
type input "1333"
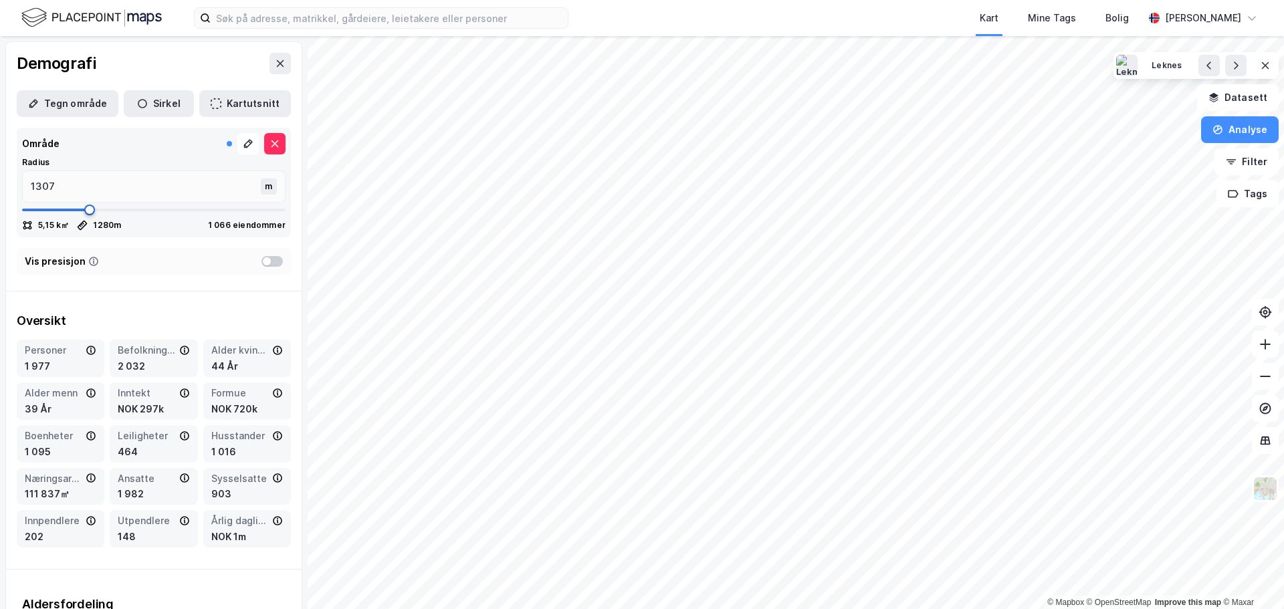
type input "1333"
type input "1360"
type input "1399"
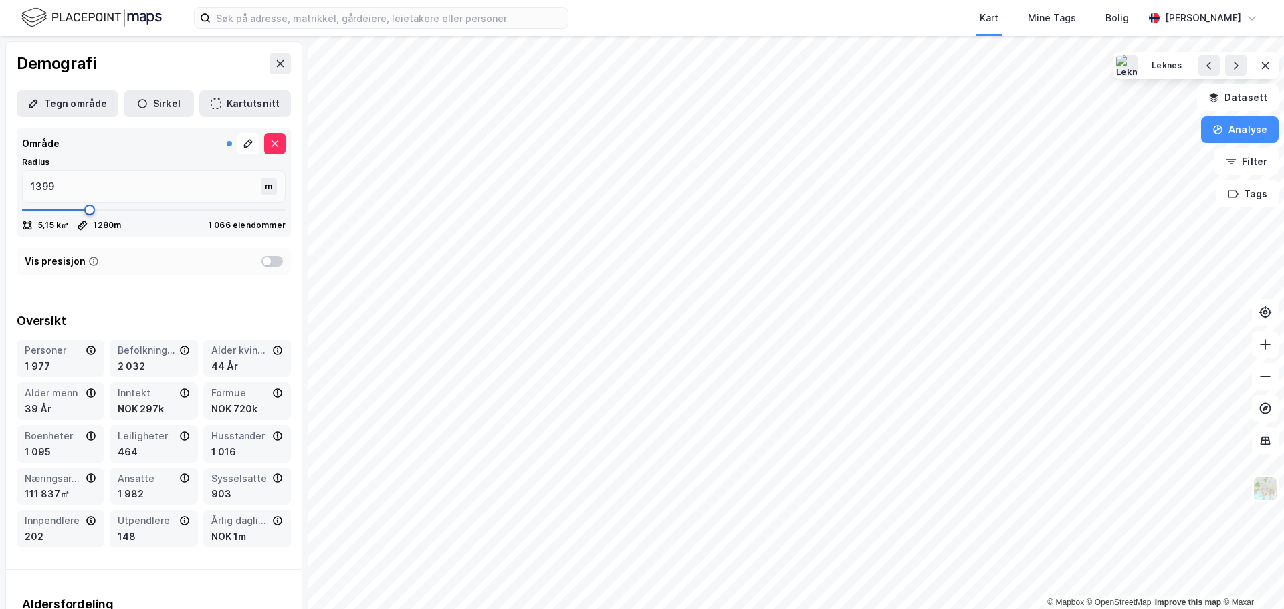
type input "1412"
type input "1439"
type input "1452"
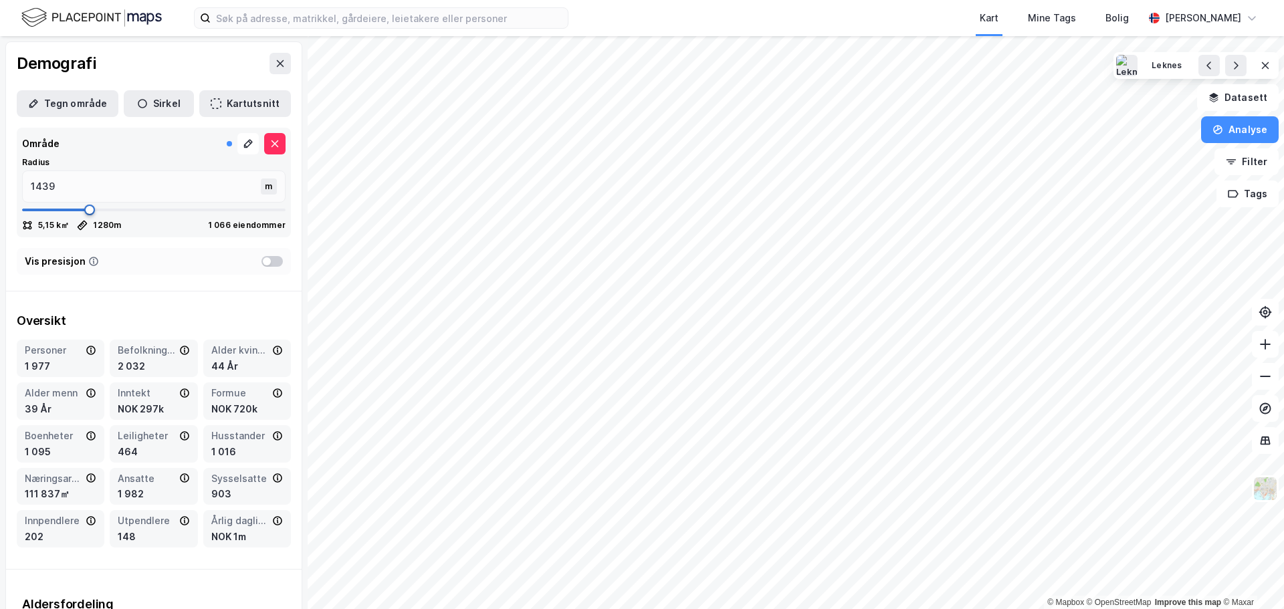
type input "1452"
type input "1465"
type input "1491"
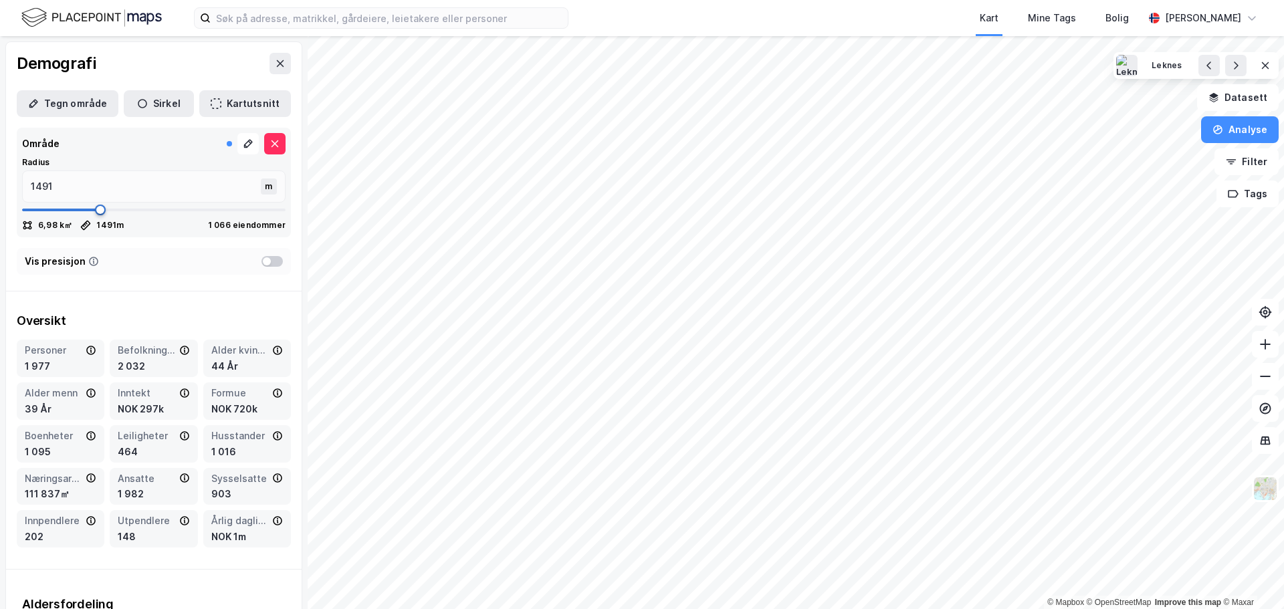
type input "1505"
type input "1557"
type input "1584"
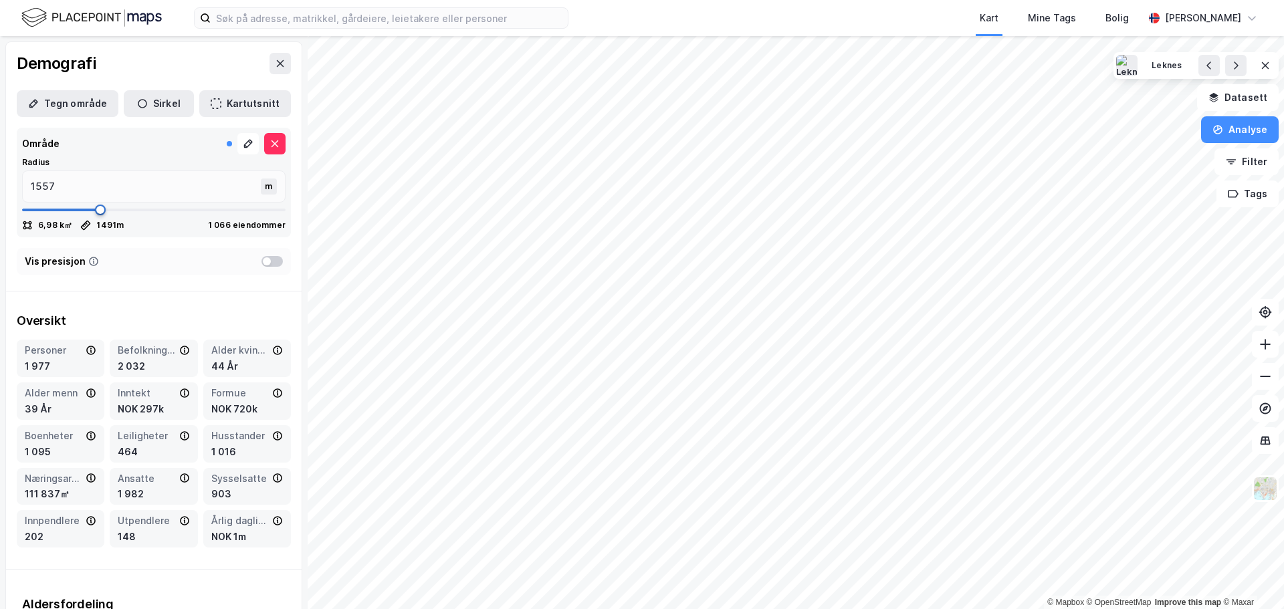
type input "1584"
type input "1623"
type input "1663"
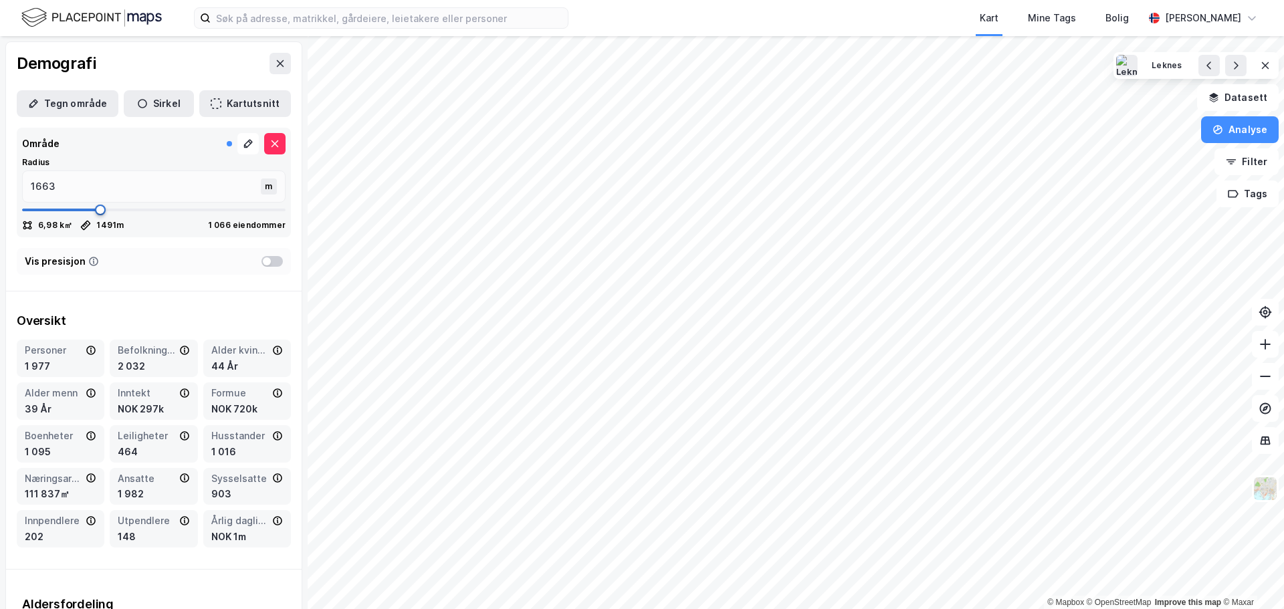
type input "1676"
type input "1689"
type input "1716"
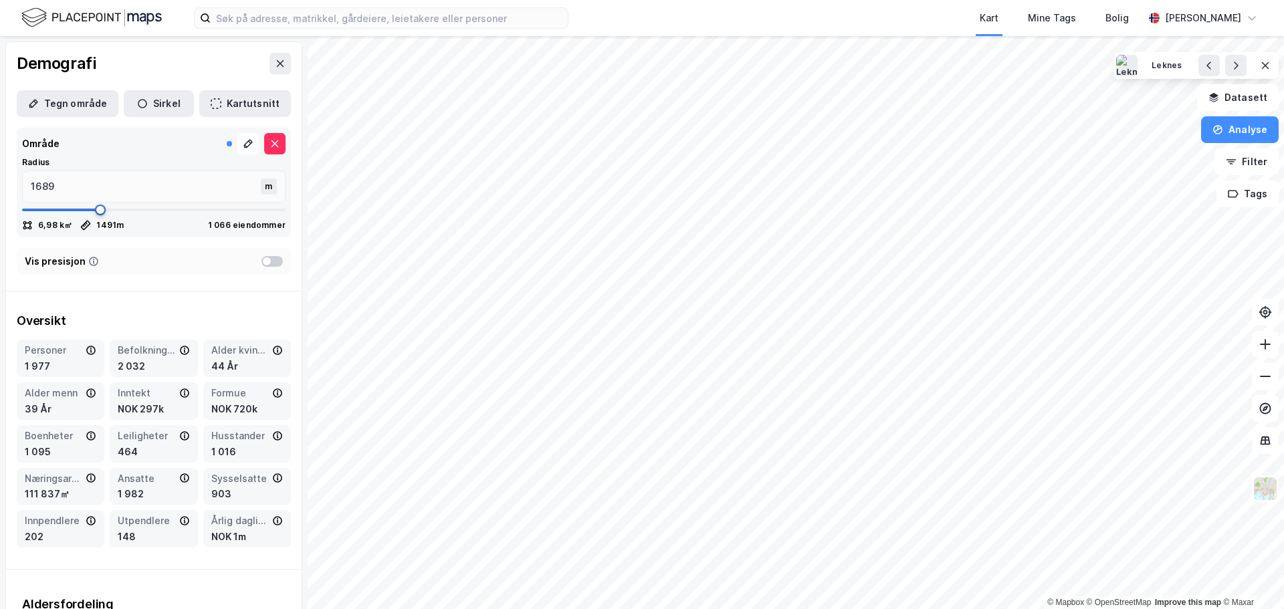
type input "1716"
type input "1729"
type input "1742"
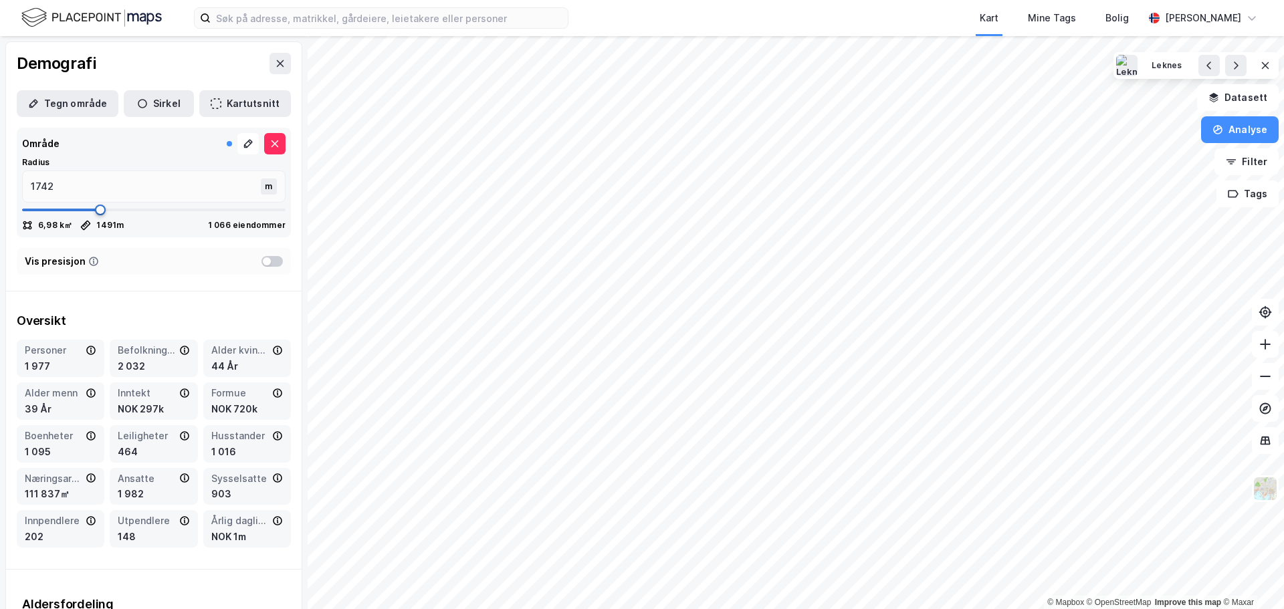
type input "1782"
type input "1795"
type input "1821"
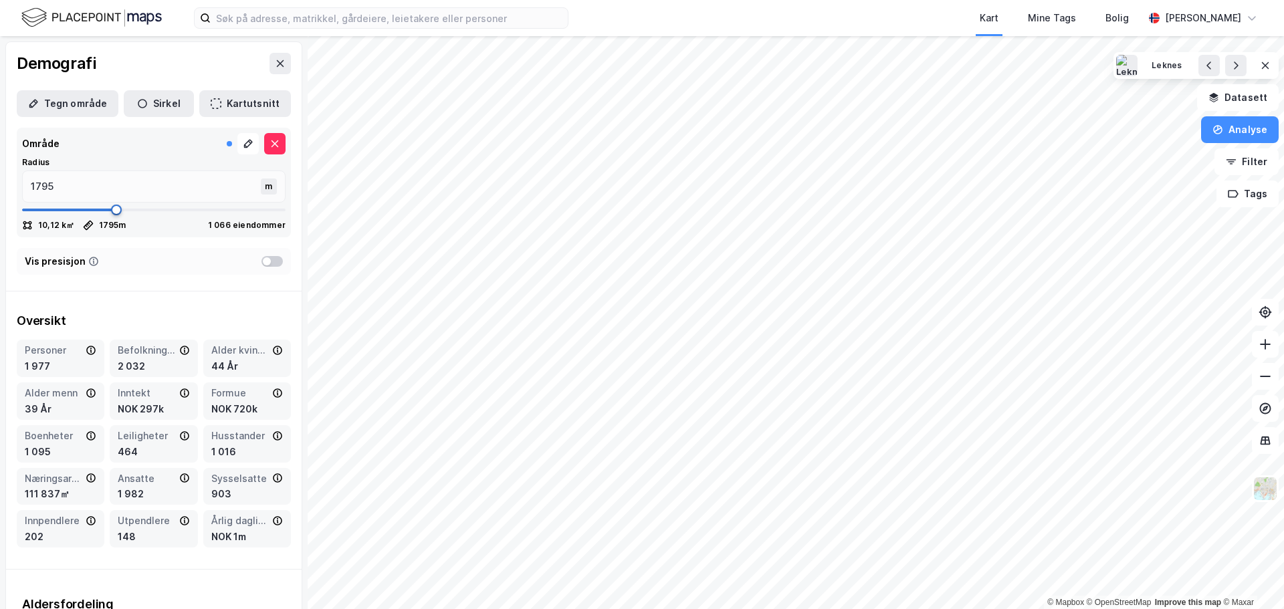
type input "1821"
type input "1861"
type input "1874"
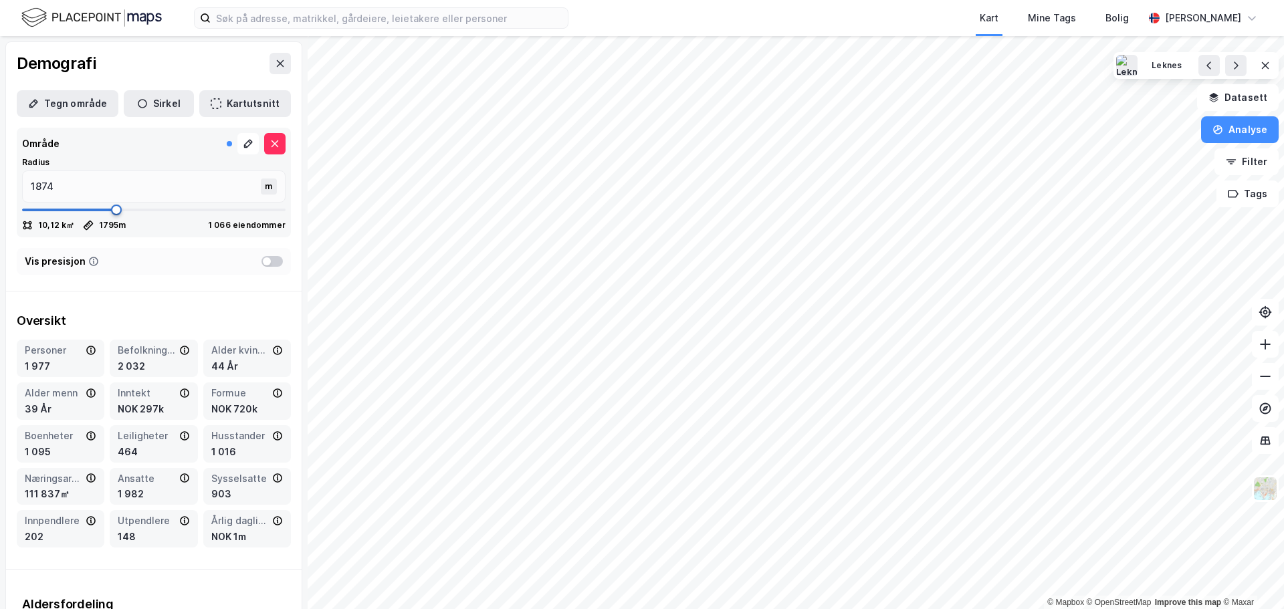
type input "1900"
type input "1940"
type input "1993"
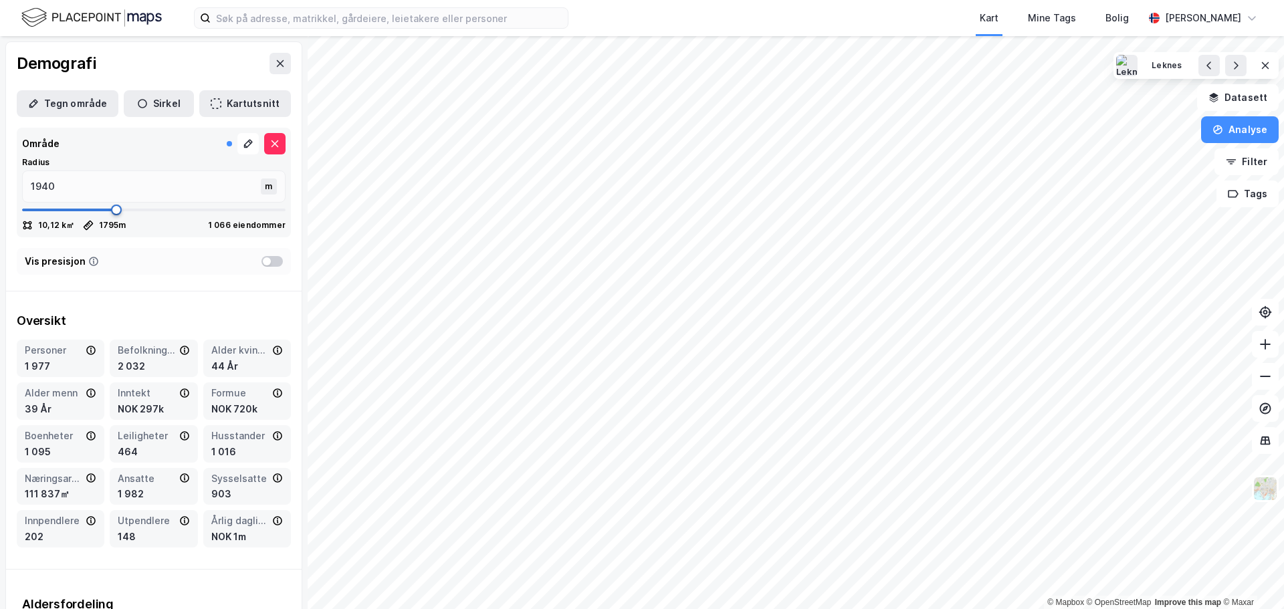
type input "1993"
type input "2032"
type input "2085"
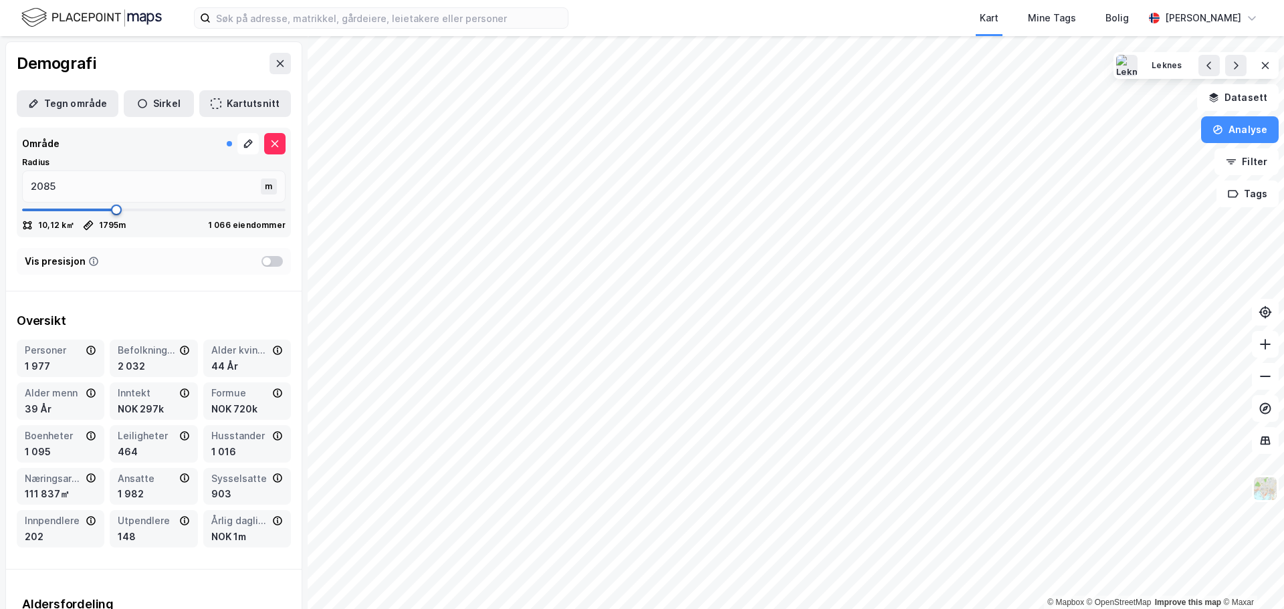
type input "2138"
type input "2191"
type input "2243"
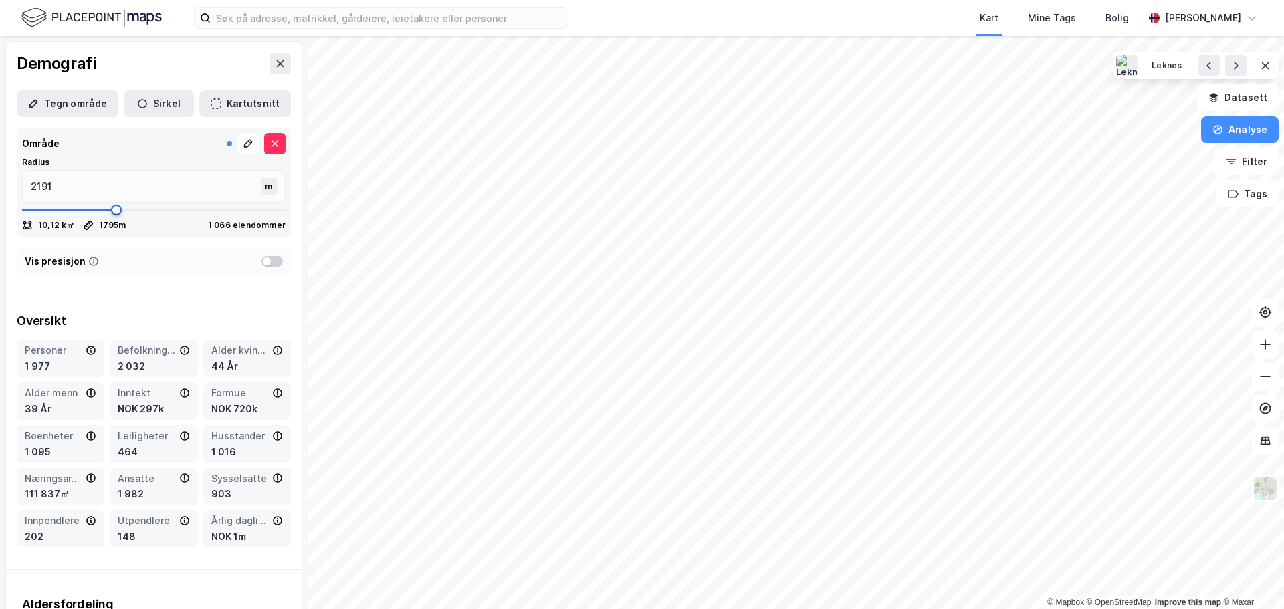
type input "2243"
type input "2256"
type input "2283"
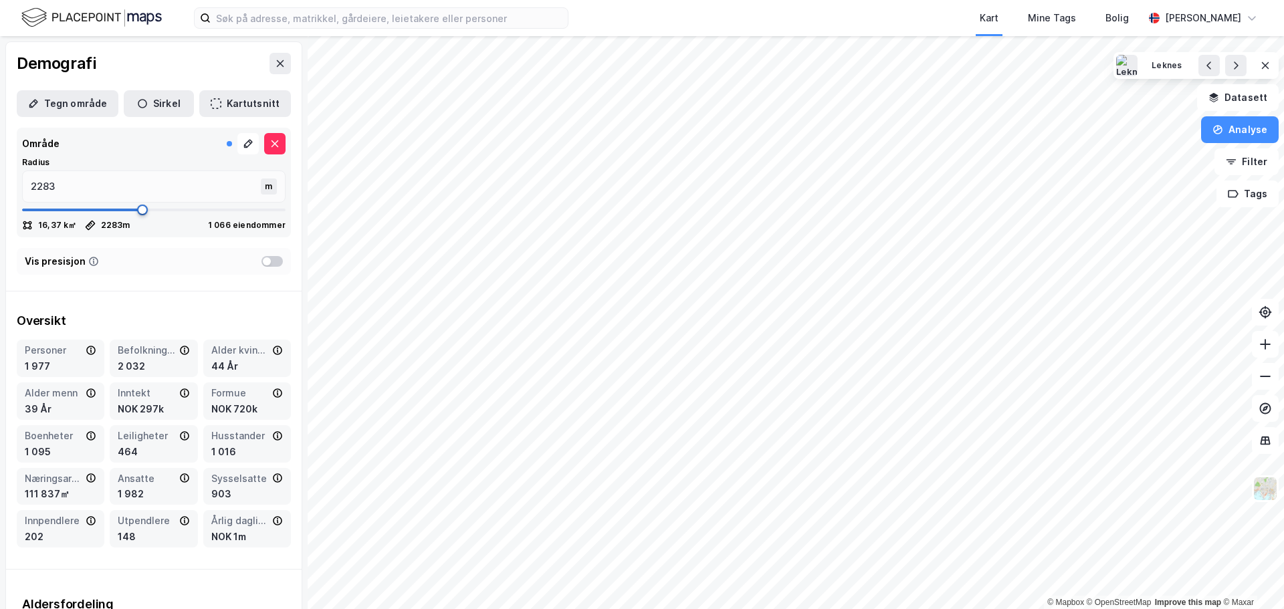
type input "2296"
type input "2322"
type input "2336"
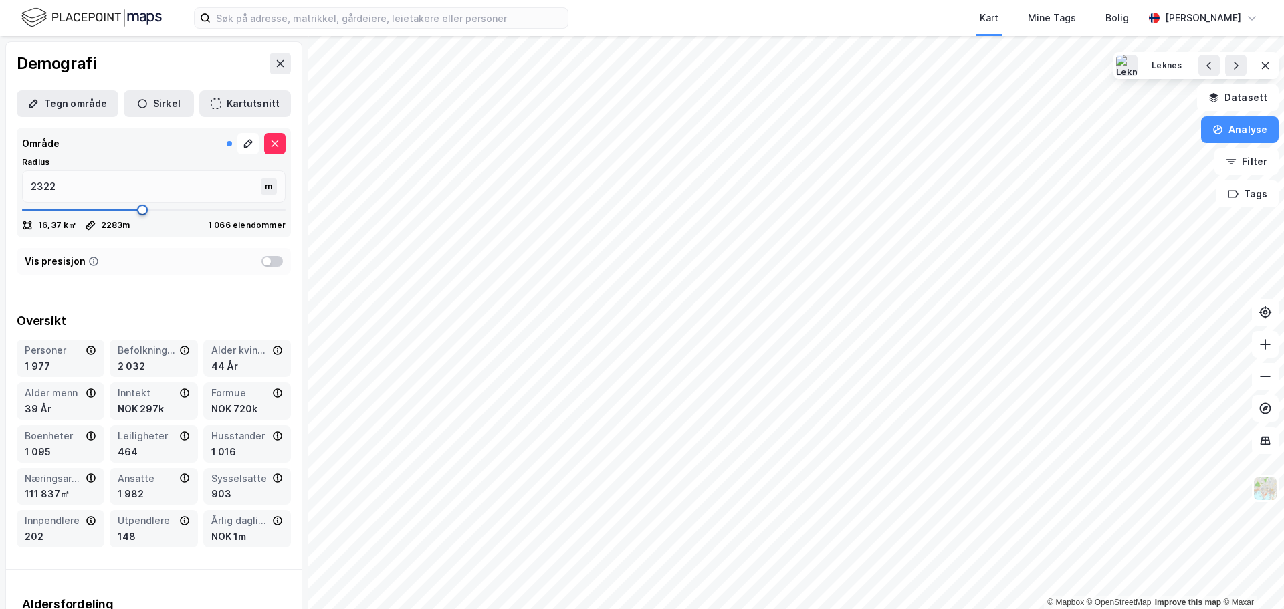
type input "2336"
drag, startPoint x: 75, startPoint y: 209, endPoint x: 142, endPoint y: 215, distance: 67.8
click at [142, 215] on span at bounding box center [147, 210] width 11 height 11
drag, startPoint x: 142, startPoint y: 213, endPoint x: 281, endPoint y: 215, distance: 139.1
click at [281, 215] on span at bounding box center [285, 210] width 11 height 11
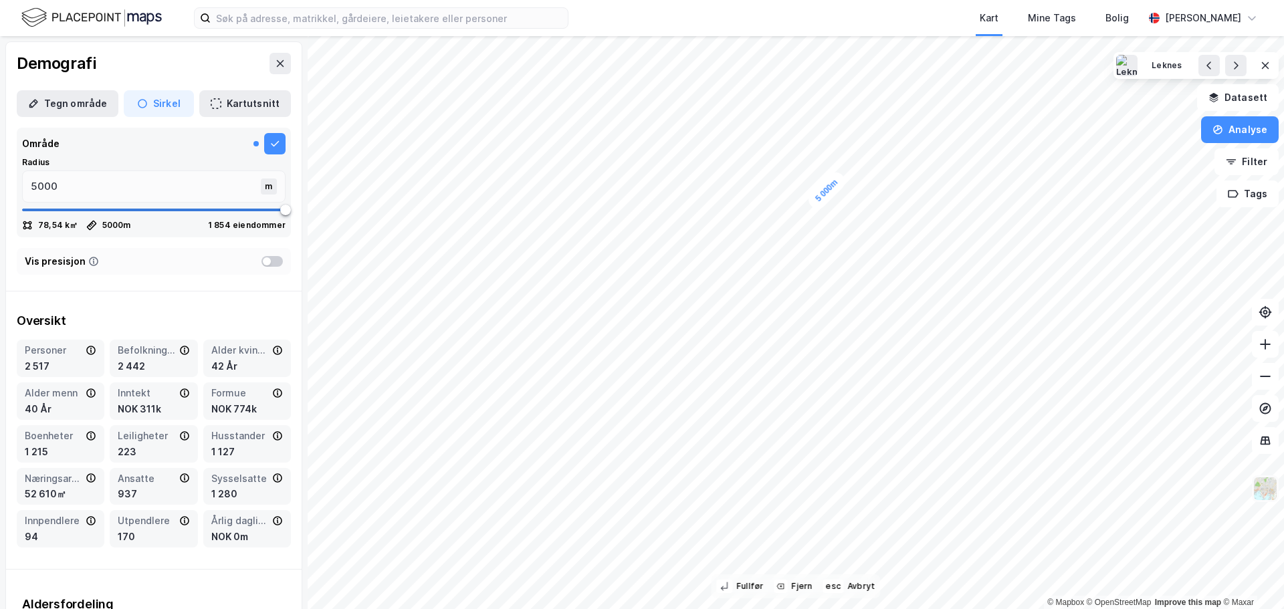
click at [1266, 500] on img at bounding box center [1265, 488] width 25 height 25
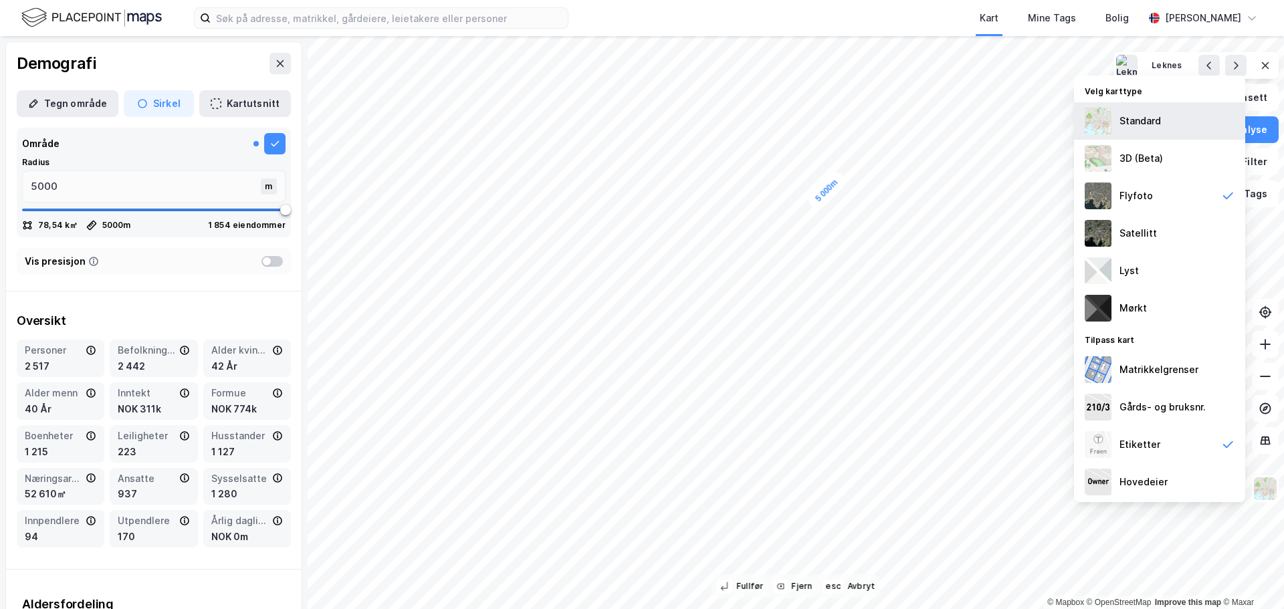
click at [1112, 121] on div "Standard" at bounding box center [1159, 120] width 171 height 37
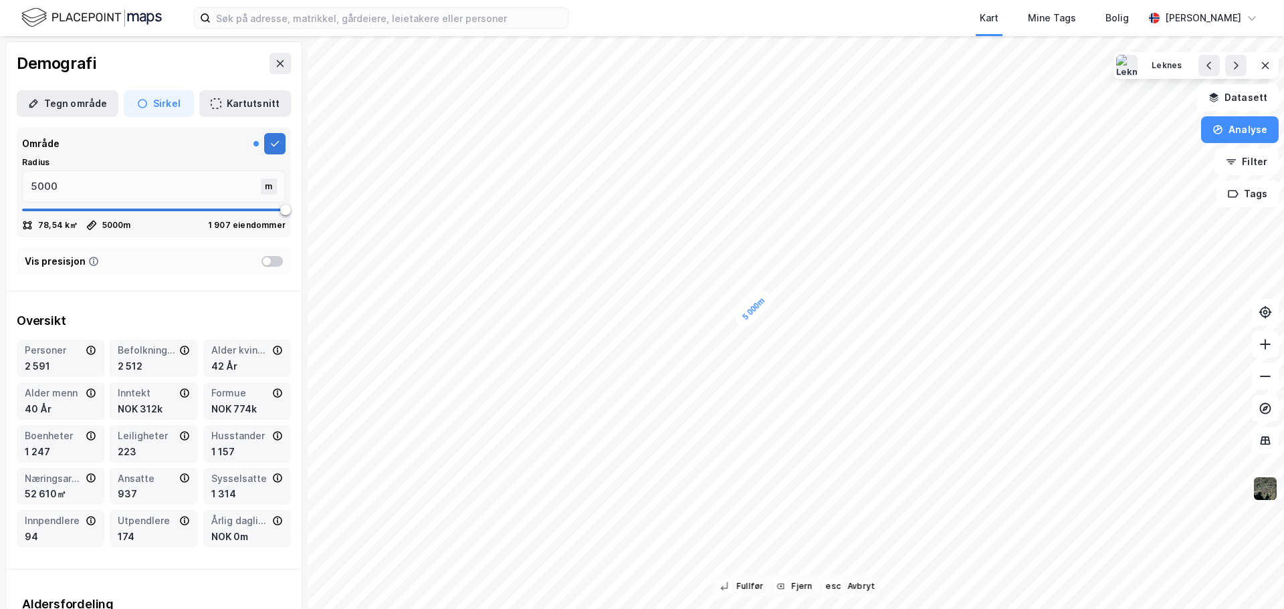
click at [270, 140] on icon at bounding box center [275, 143] width 11 height 11
click at [272, 140] on icon at bounding box center [275, 143] width 7 height 7
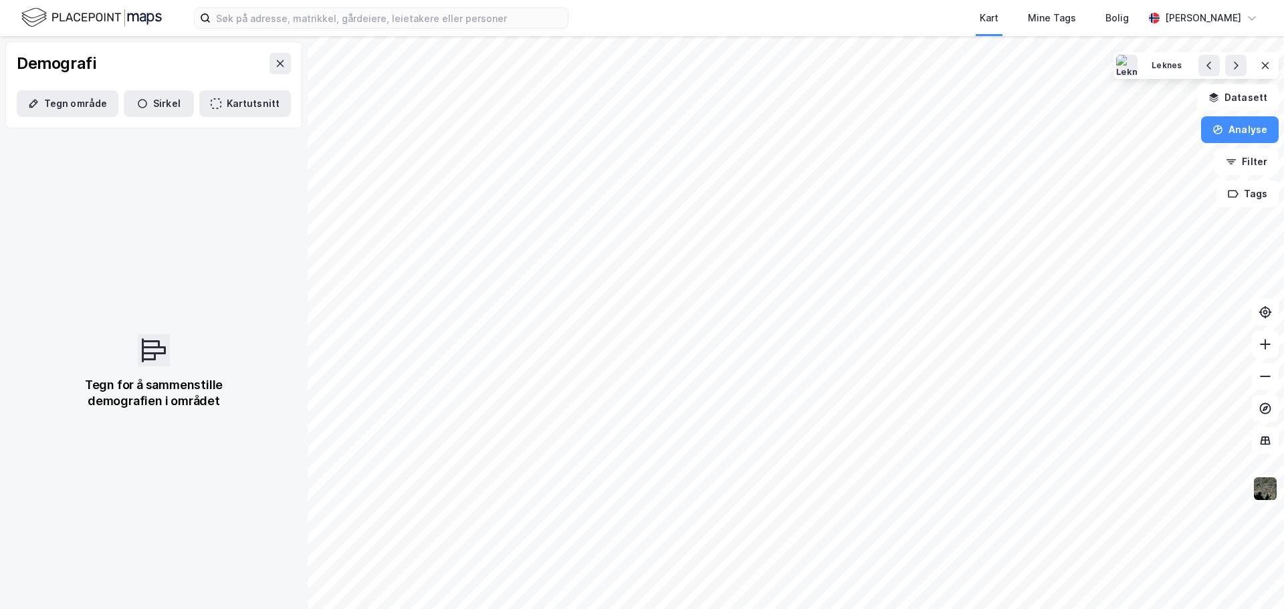
click at [268, 140] on div "Tegn for å sammenstille demografien i området" at bounding box center [154, 372] width 308 height 476
click at [78, 100] on button "Tegn område" at bounding box center [68, 103] width 102 height 27
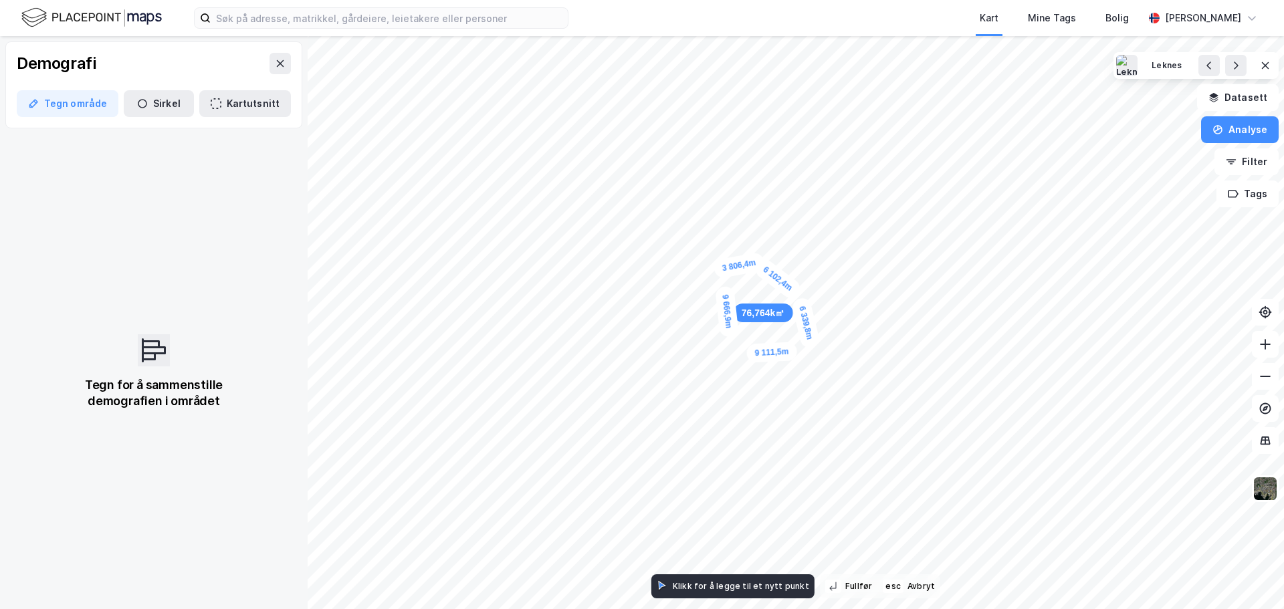
click at [755, 263] on div "3 806,4m" at bounding box center [739, 265] width 52 height 27
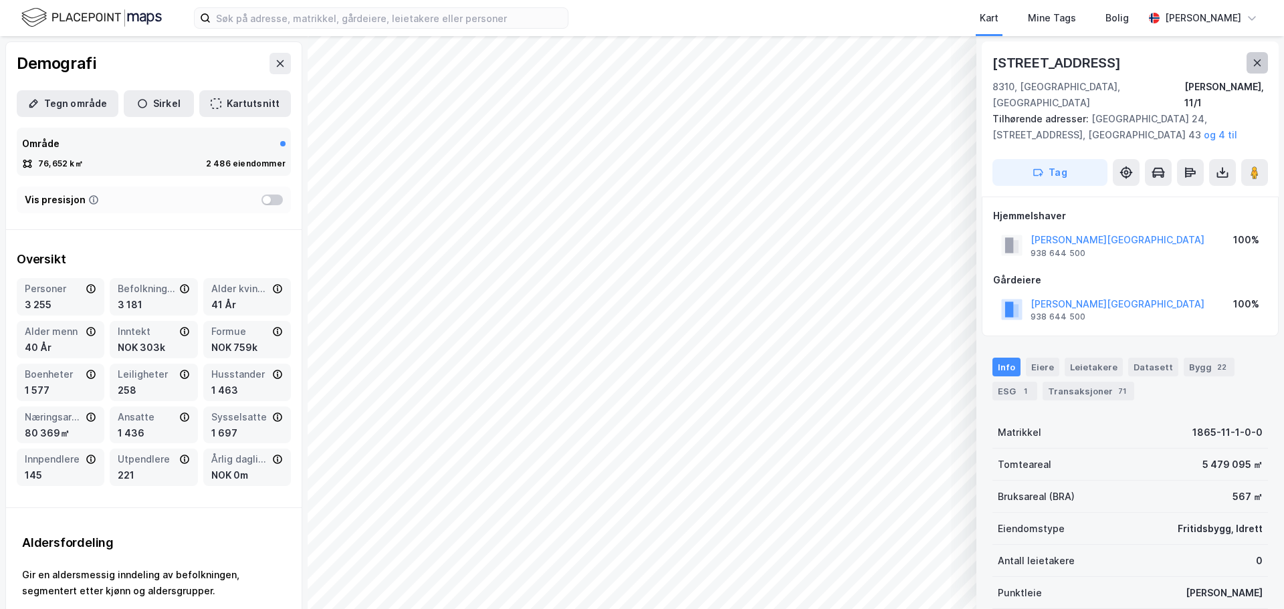
click at [1256, 62] on icon at bounding box center [1257, 63] width 7 height 7
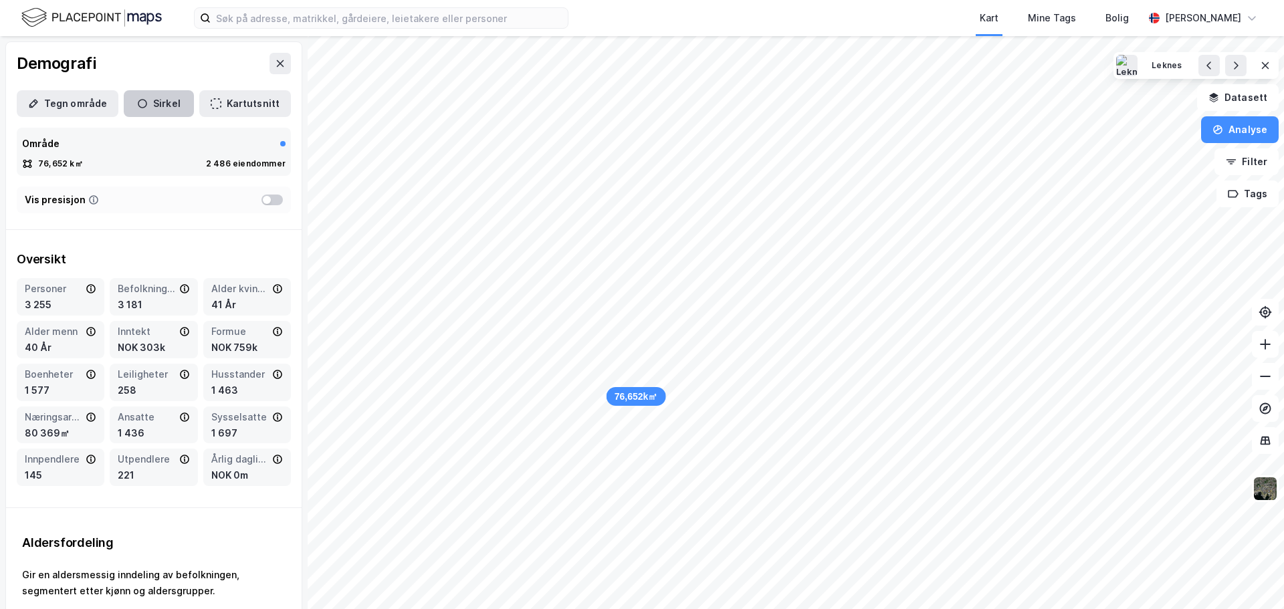
click at [154, 96] on button "Sirkel" at bounding box center [159, 103] width 70 height 27
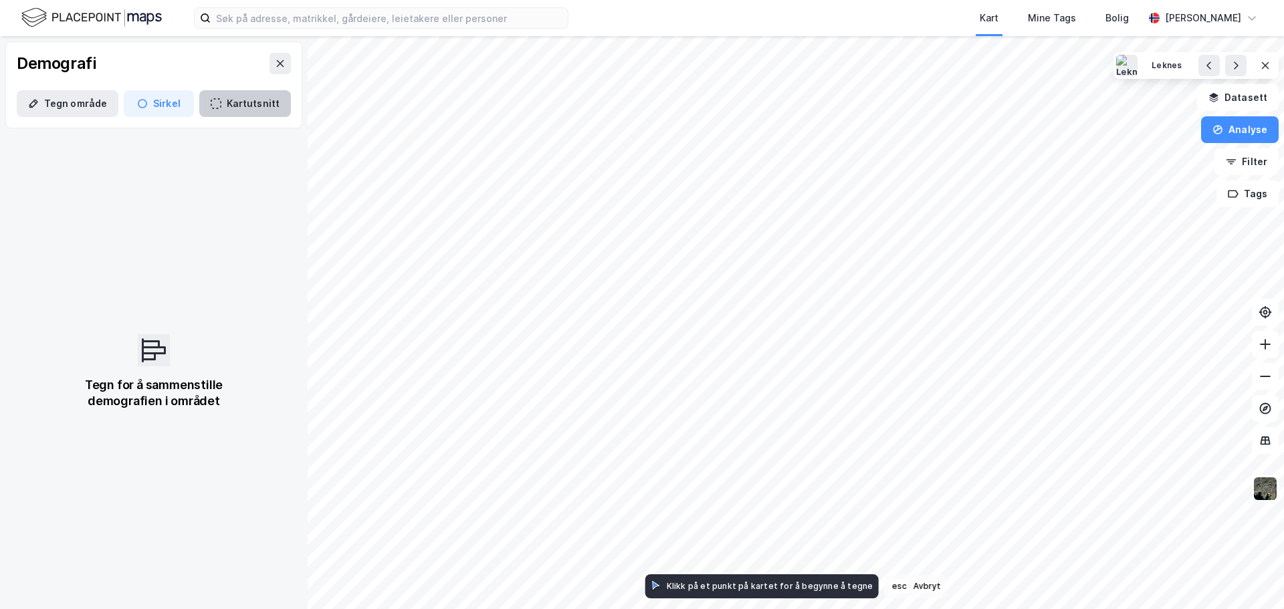
click at [247, 104] on button "Kartutsnitt" at bounding box center [245, 103] width 92 height 27
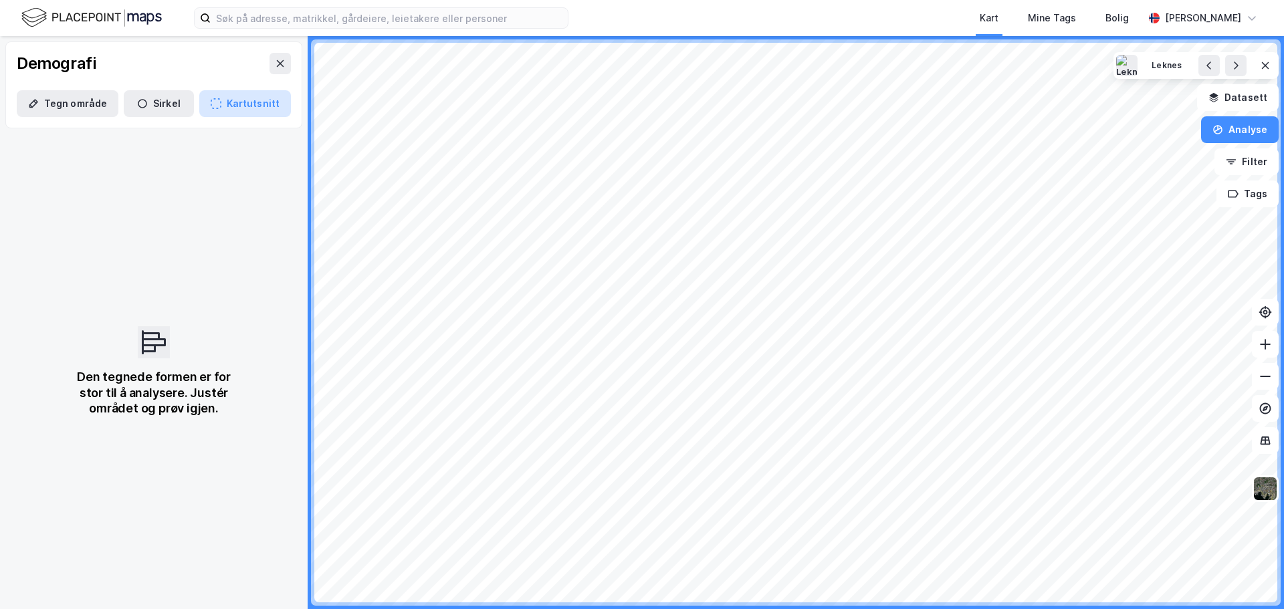
click at [246, 104] on button "Kartutsnitt" at bounding box center [245, 103] width 92 height 27
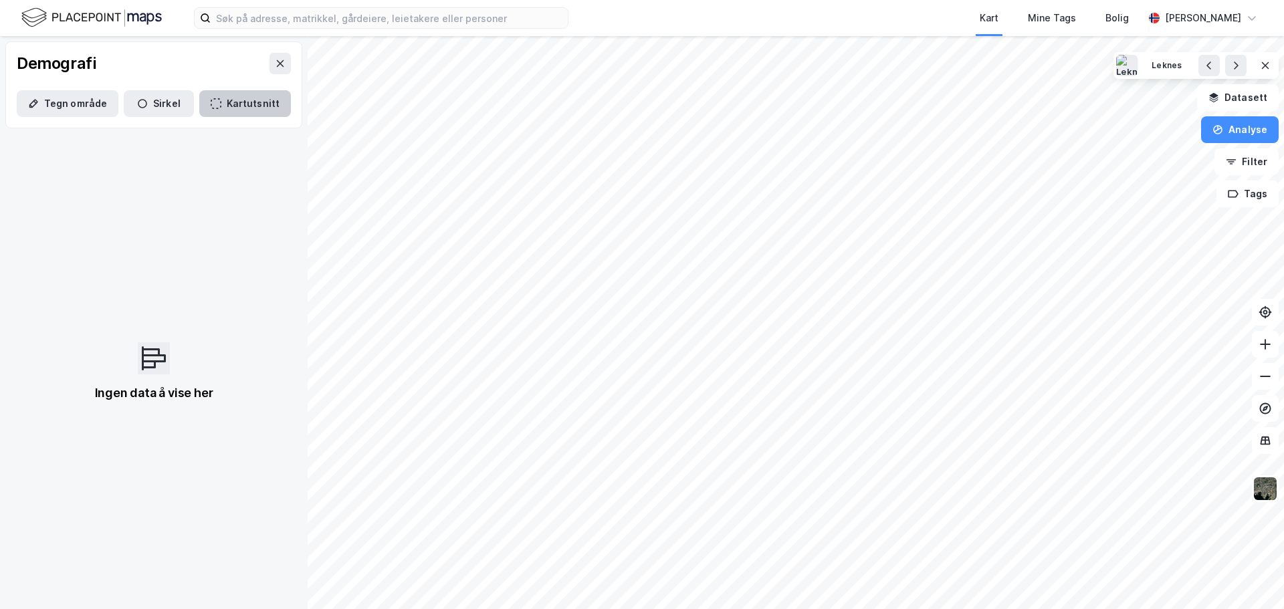
click at [246, 104] on button "Kartutsnitt" at bounding box center [245, 103] width 92 height 27
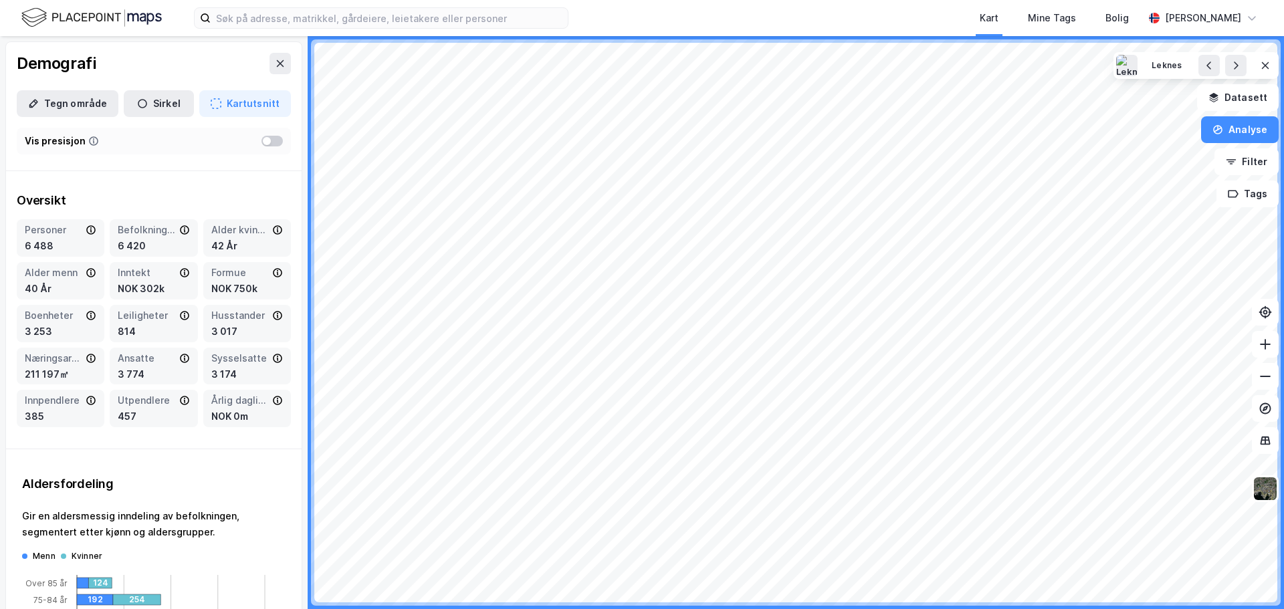
click at [264, 142] on div at bounding box center [271, 141] width 21 height 11
click at [261, 142] on div at bounding box center [271, 141] width 21 height 11
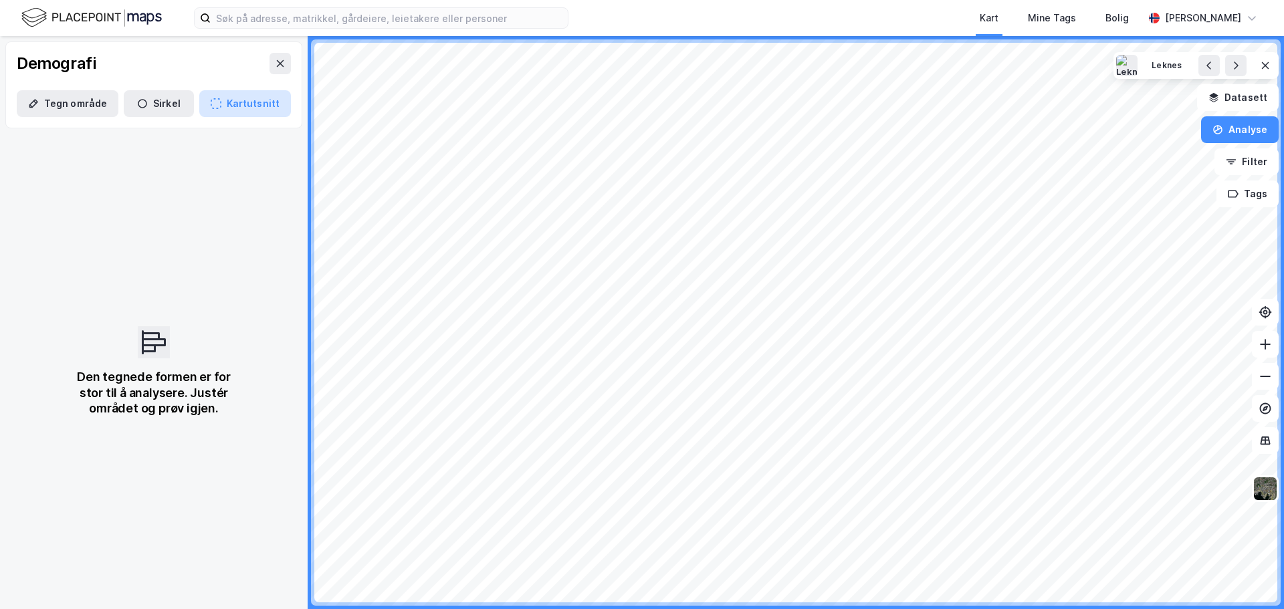
click at [247, 107] on button "Kartutsnitt" at bounding box center [245, 103] width 92 height 27
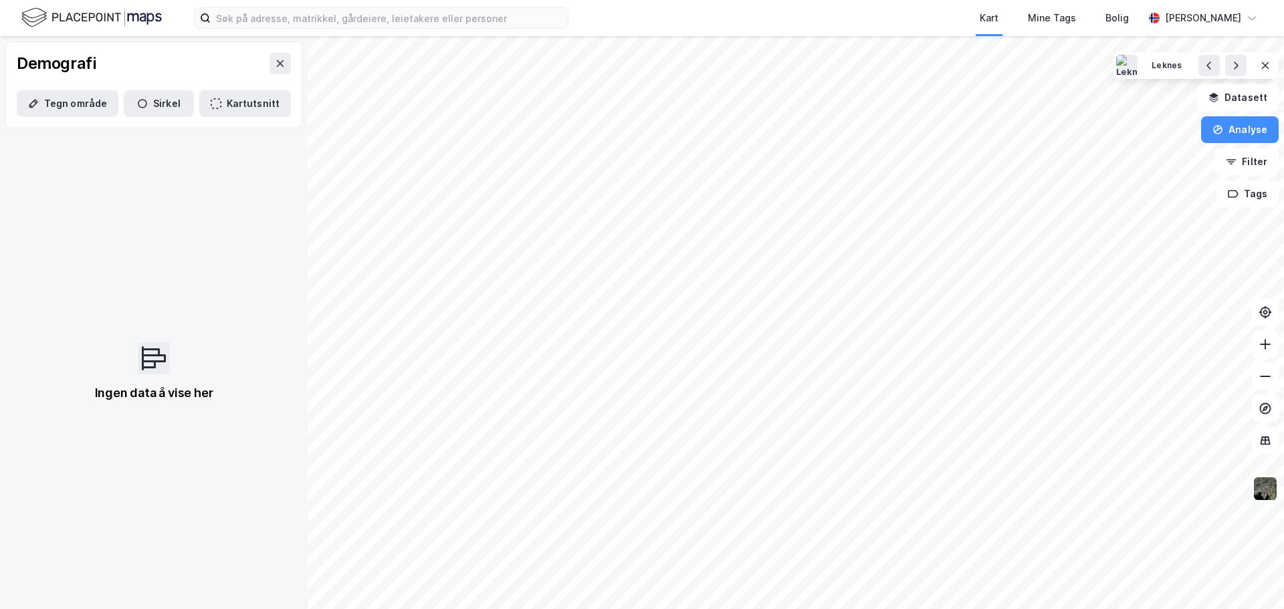
click at [261, 236] on div "© Mapbox © OpenStreetMap Improve this map © Maxar Demografi Tegn område [PERSON…" at bounding box center [642, 322] width 1284 height 573
click at [211, 104] on icon "button" at bounding box center [216, 103] width 11 height 11
